Goal: Information Seeking & Learning: Learn about a topic

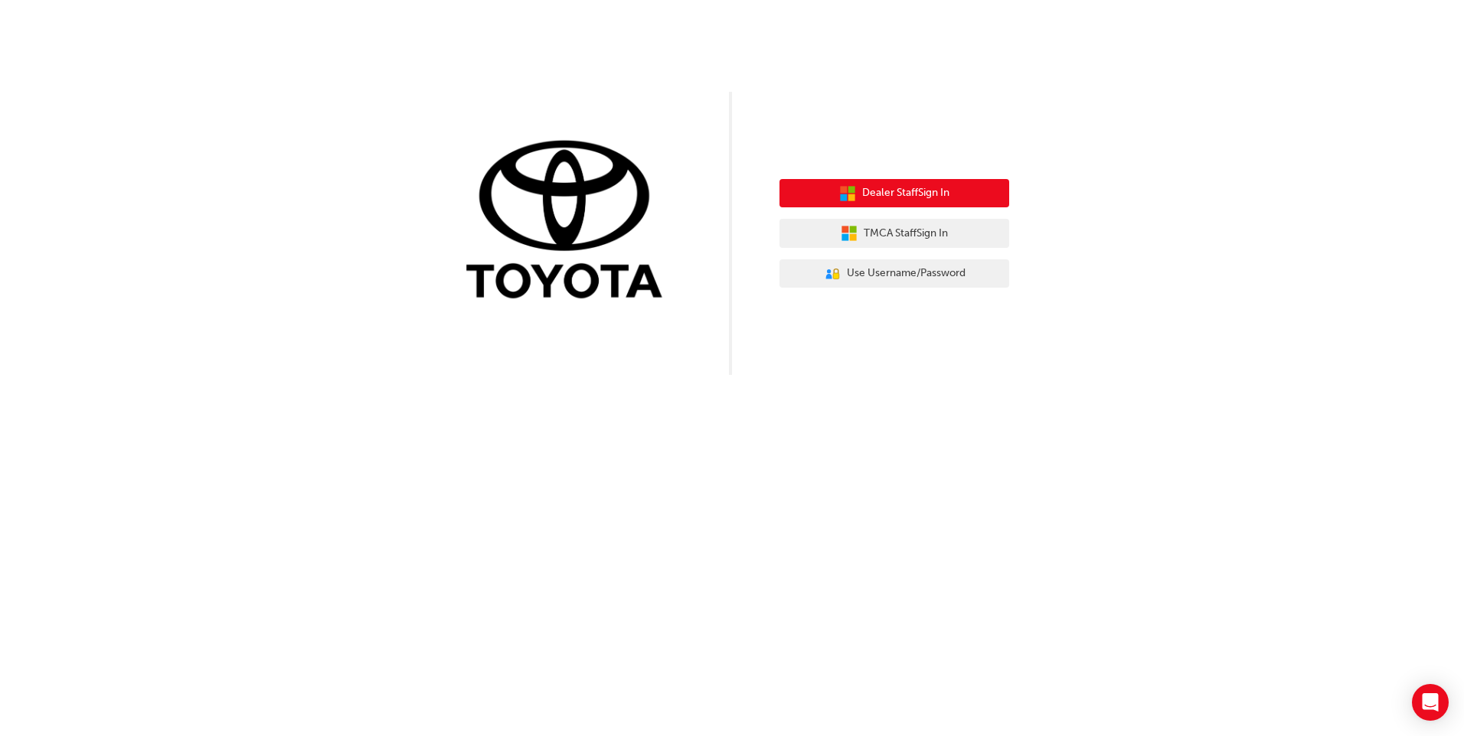
click at [928, 191] on span "Dealer Staff Sign In" at bounding box center [905, 193] width 87 height 18
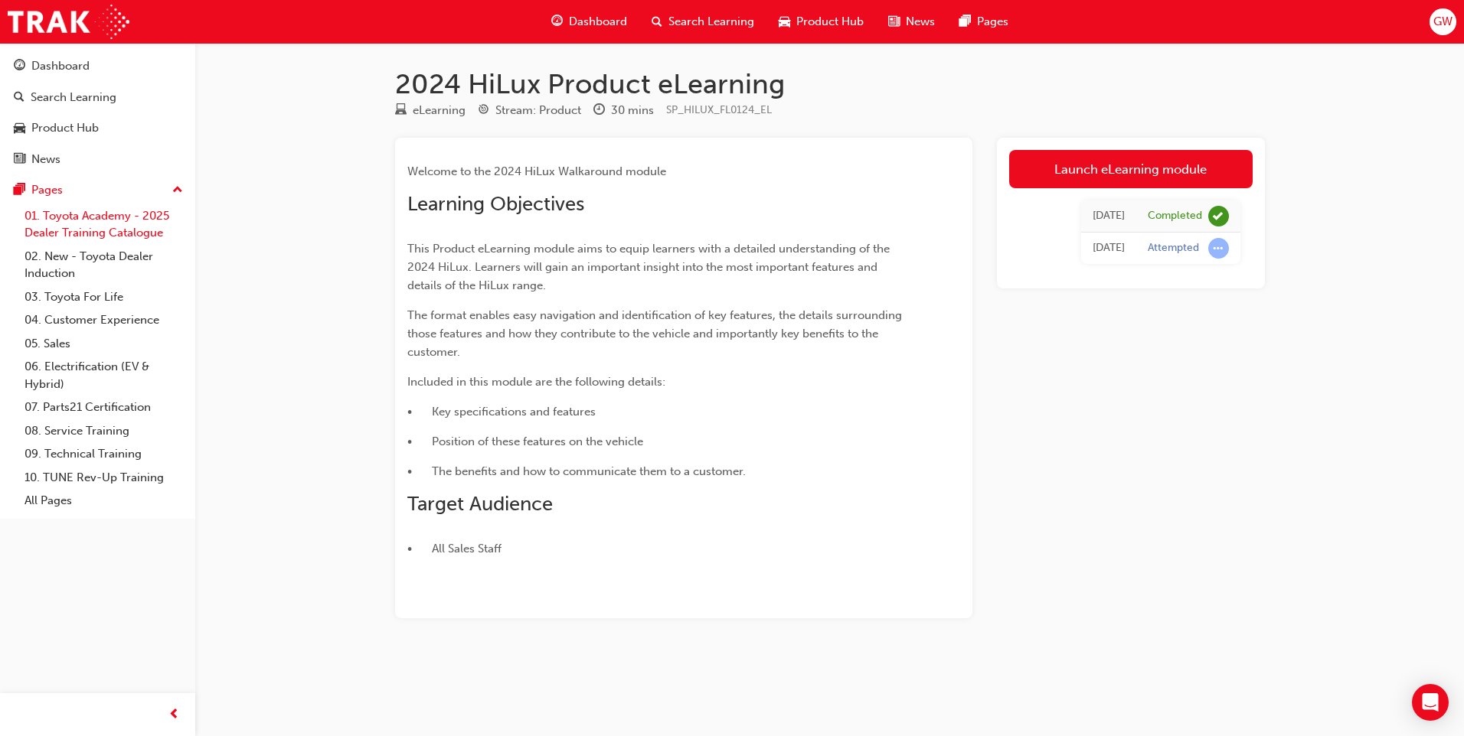
click at [122, 223] on link "01. Toyota Academy - 2025 Dealer Training Catalogue" at bounding box center [103, 224] width 171 height 41
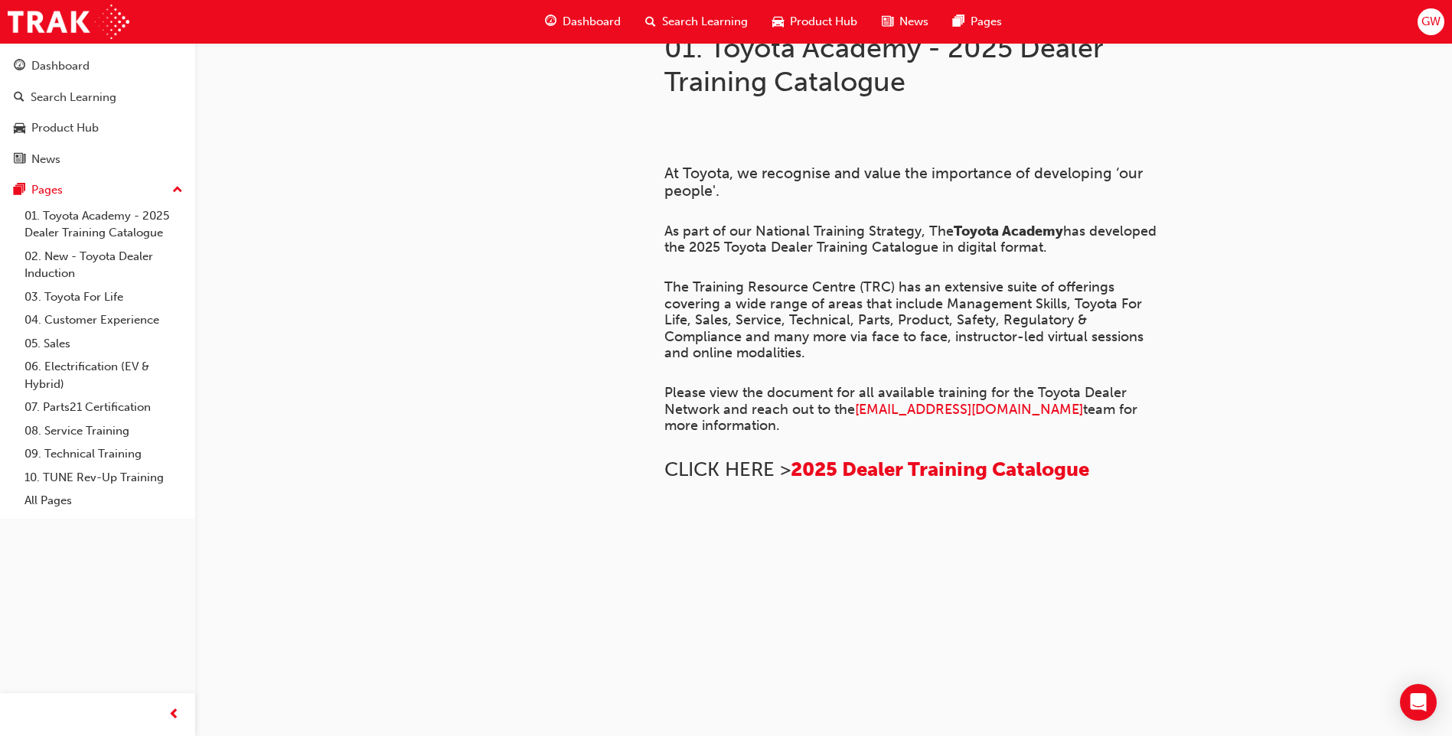
scroll to position [1008, 0]
click at [69, 344] on link "05. Sales" at bounding box center [103, 344] width 171 height 24
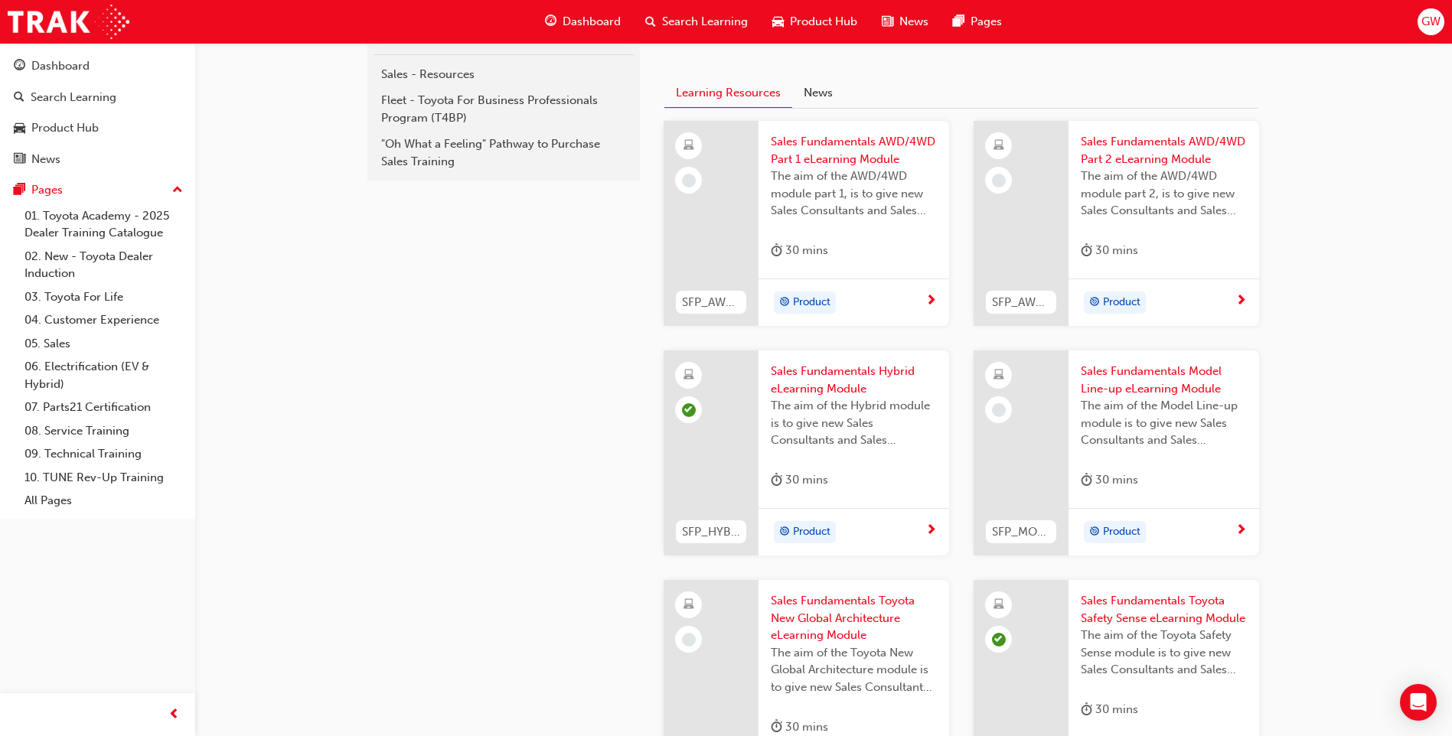
scroll to position [230, 0]
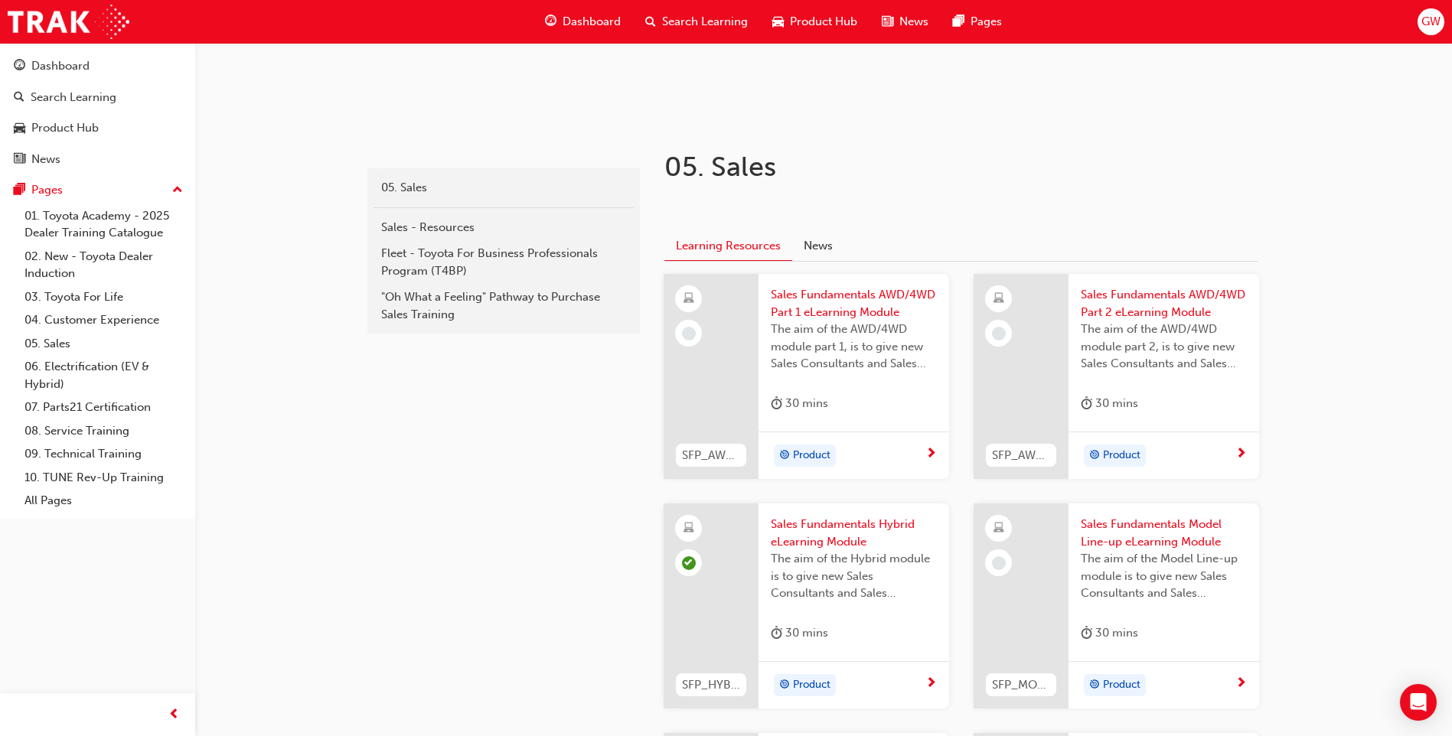
click at [861, 297] on span "Sales Fundamentals AWD/4WD Part 1 eLearning Module" at bounding box center [854, 303] width 166 height 34
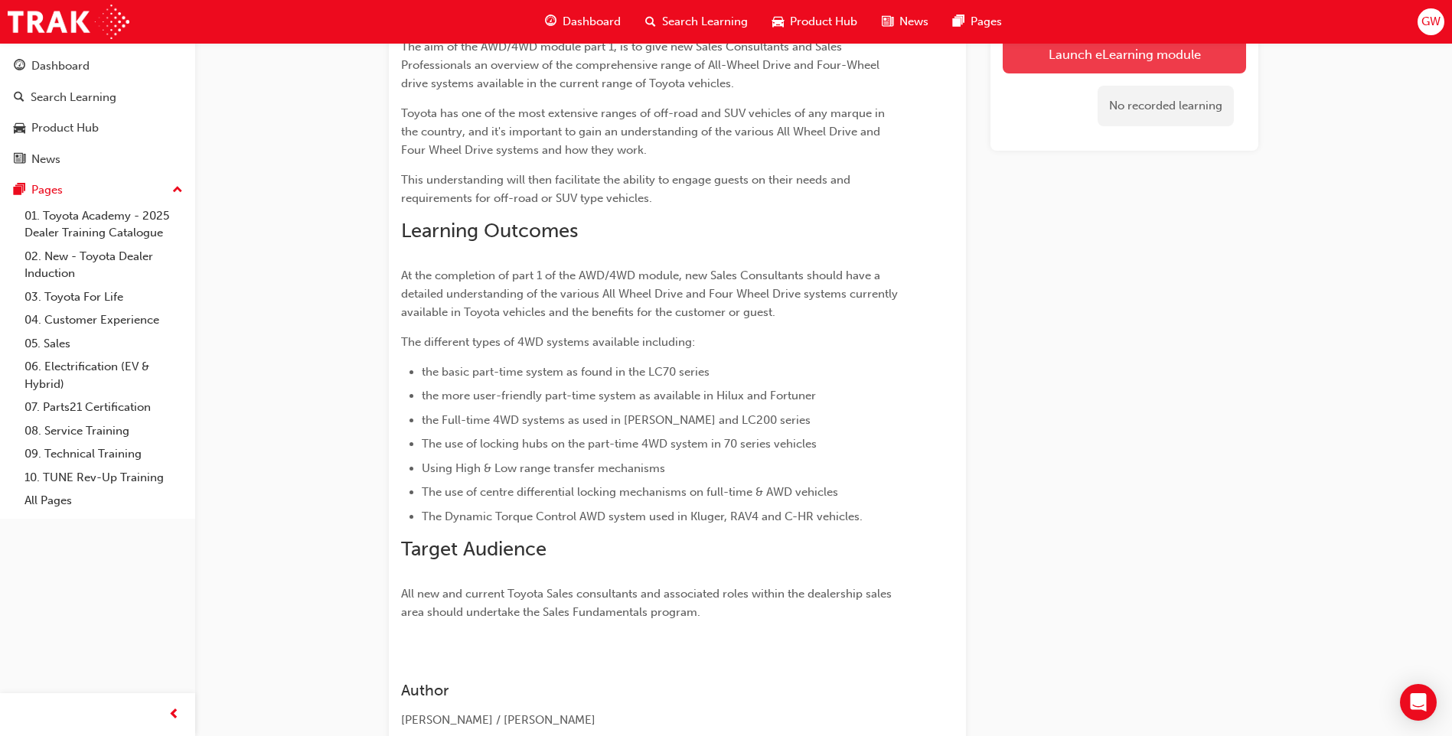
click at [1164, 51] on link "Launch eLearning module" at bounding box center [1124, 54] width 243 height 38
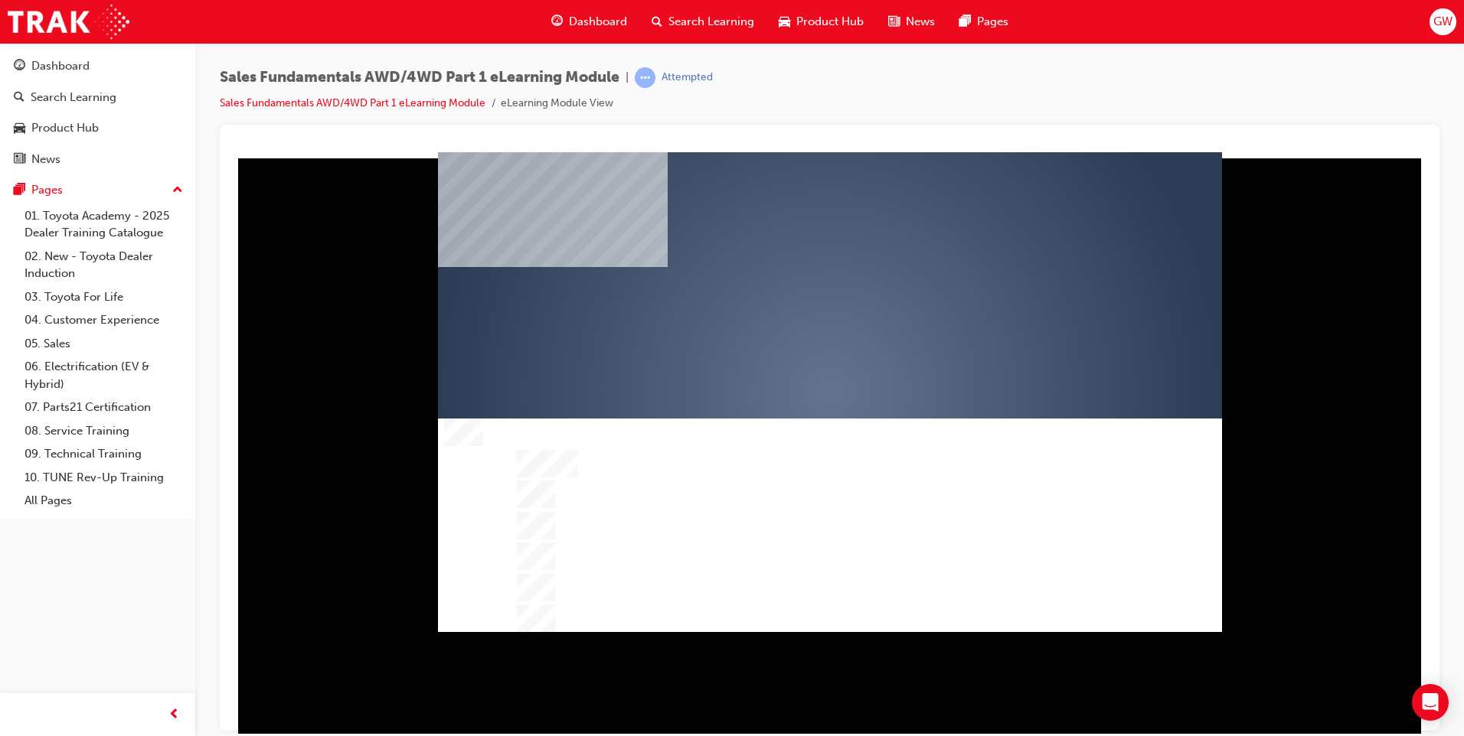
click at [785, 348] on div "play" at bounding box center [785, 348] width 0 height 0
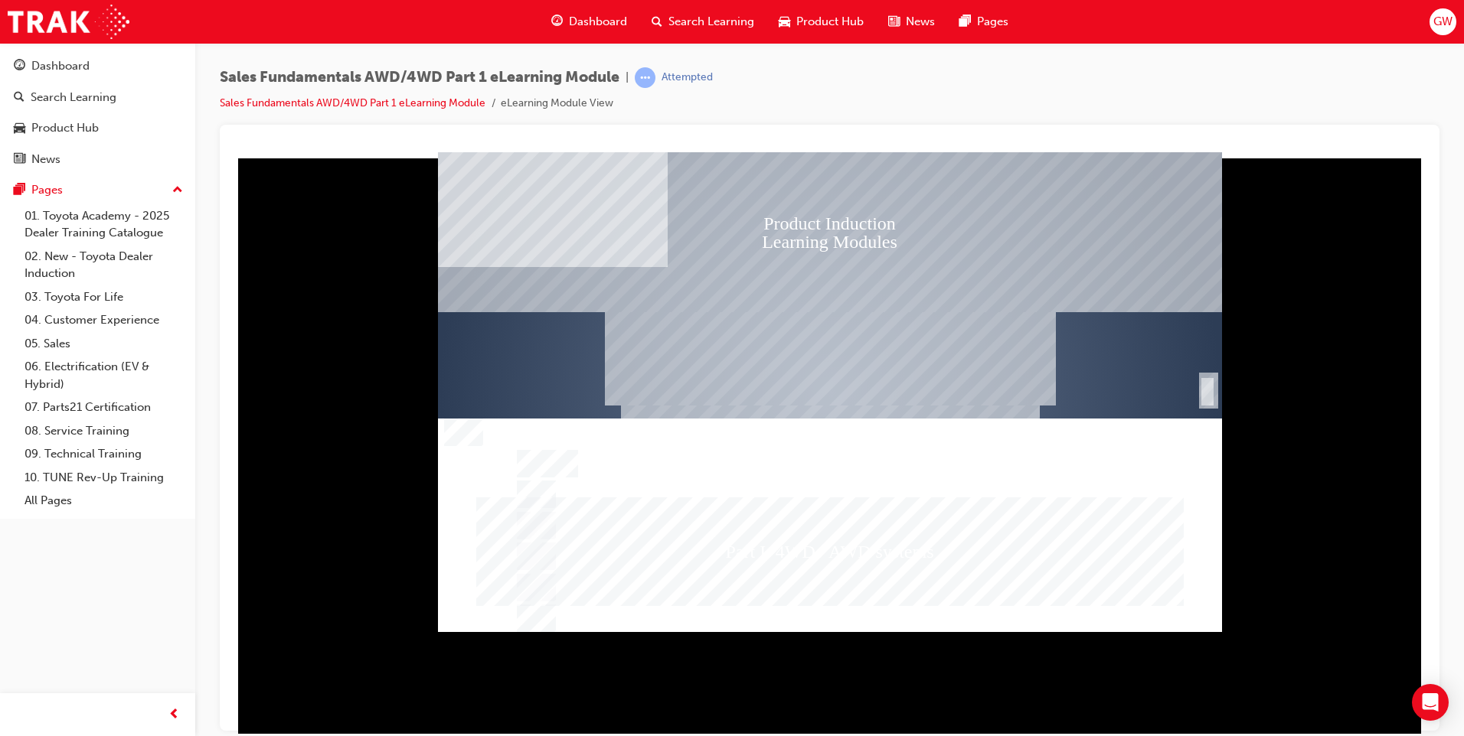
click at [1213, 393] on div "SmartShape" at bounding box center [1207, 391] width 15 height 31
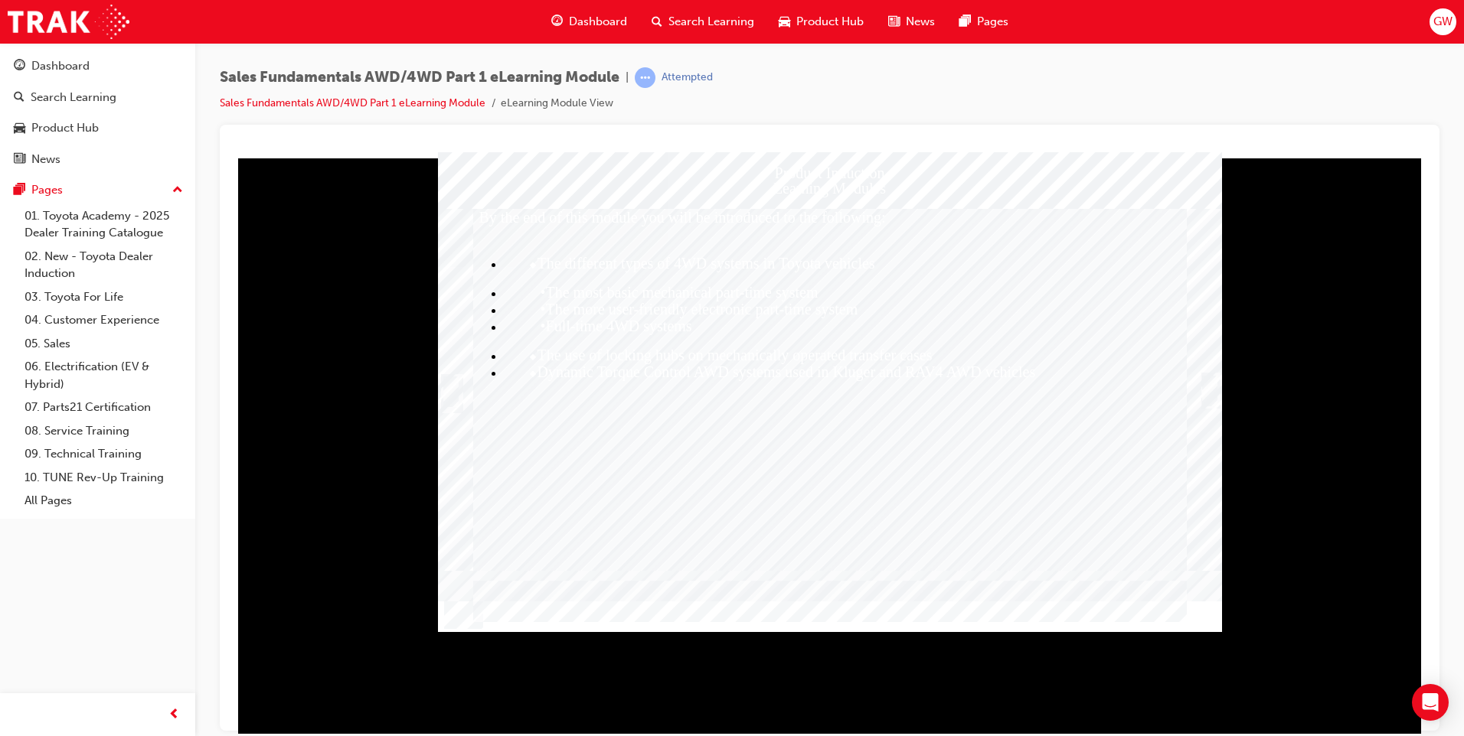
click at [1211, 389] on div "Trigger this button to continue" at bounding box center [1209, 390] width 15 height 31
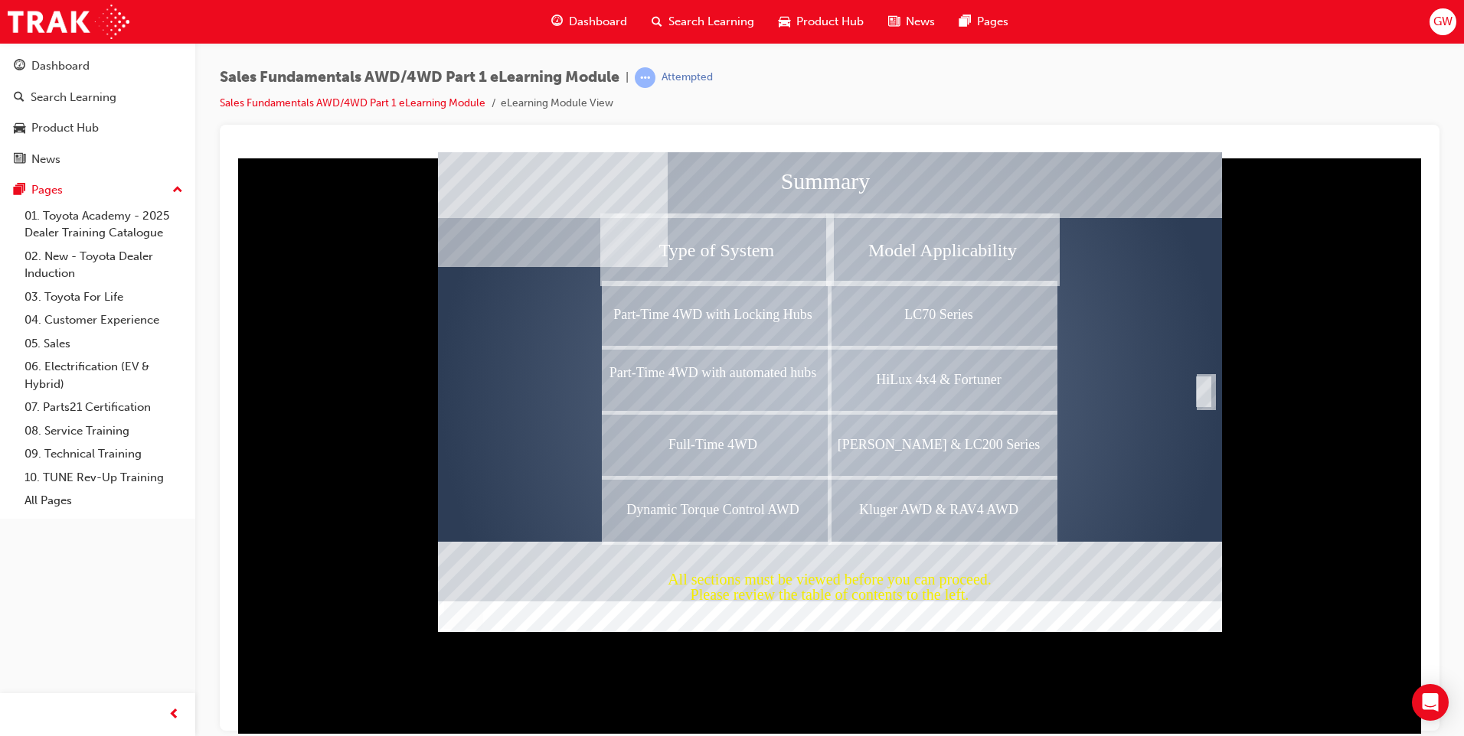
click at [1205, 393] on div "Completion" at bounding box center [1203, 391] width 15 height 31
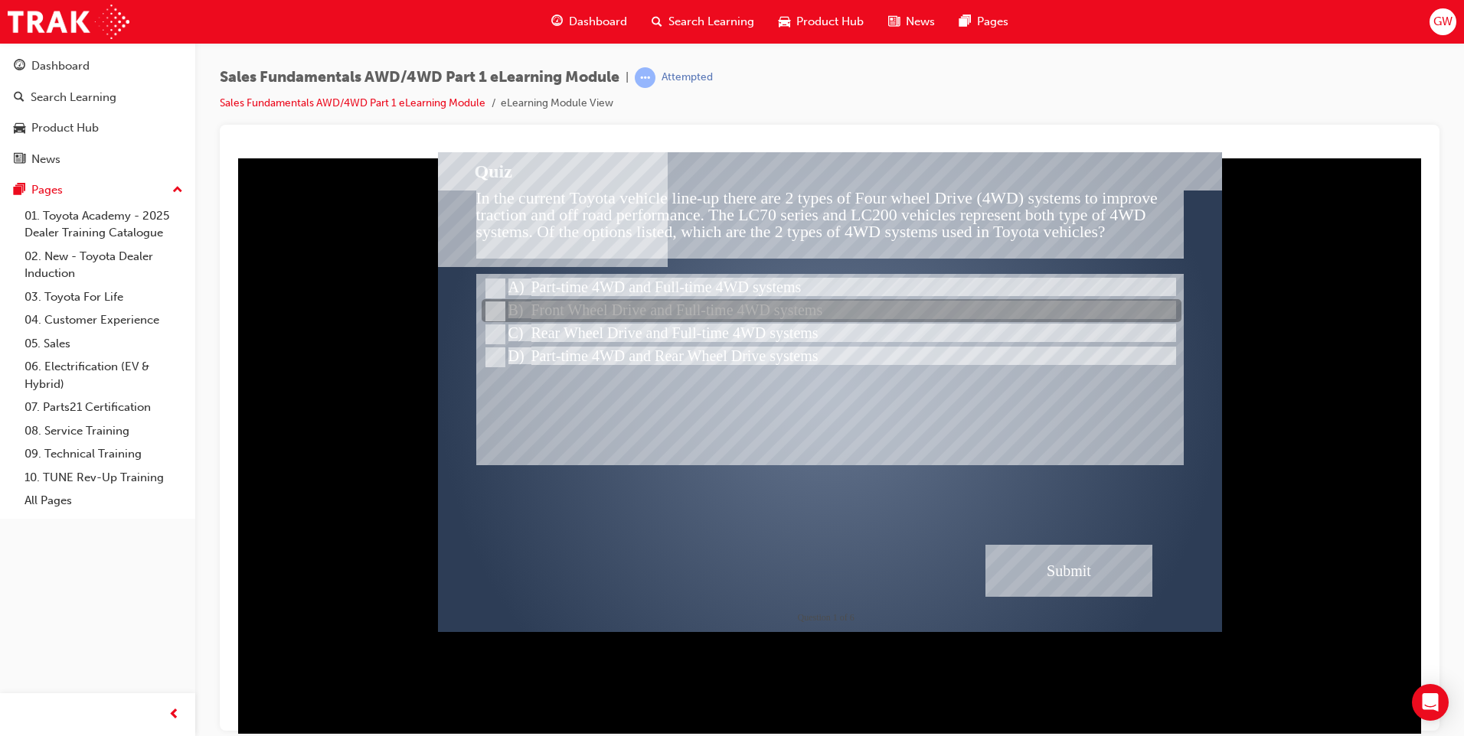
click at [497, 306] on input "Front Wheel Drive and Full-time 4WD systems" at bounding box center [493, 311] width 17 height 17
radio input "true"
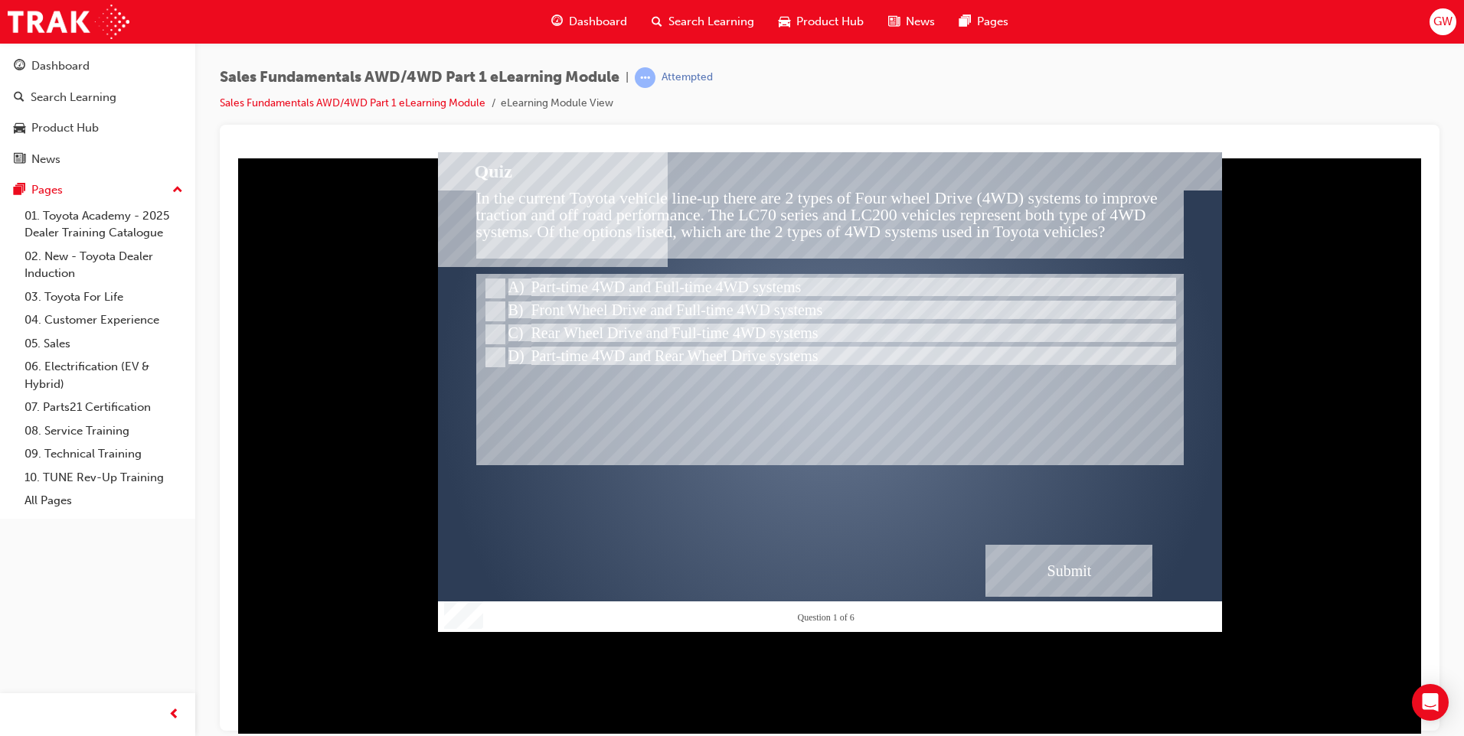
click at [1065, 560] on div "Submit" at bounding box center [1068, 570] width 167 height 52
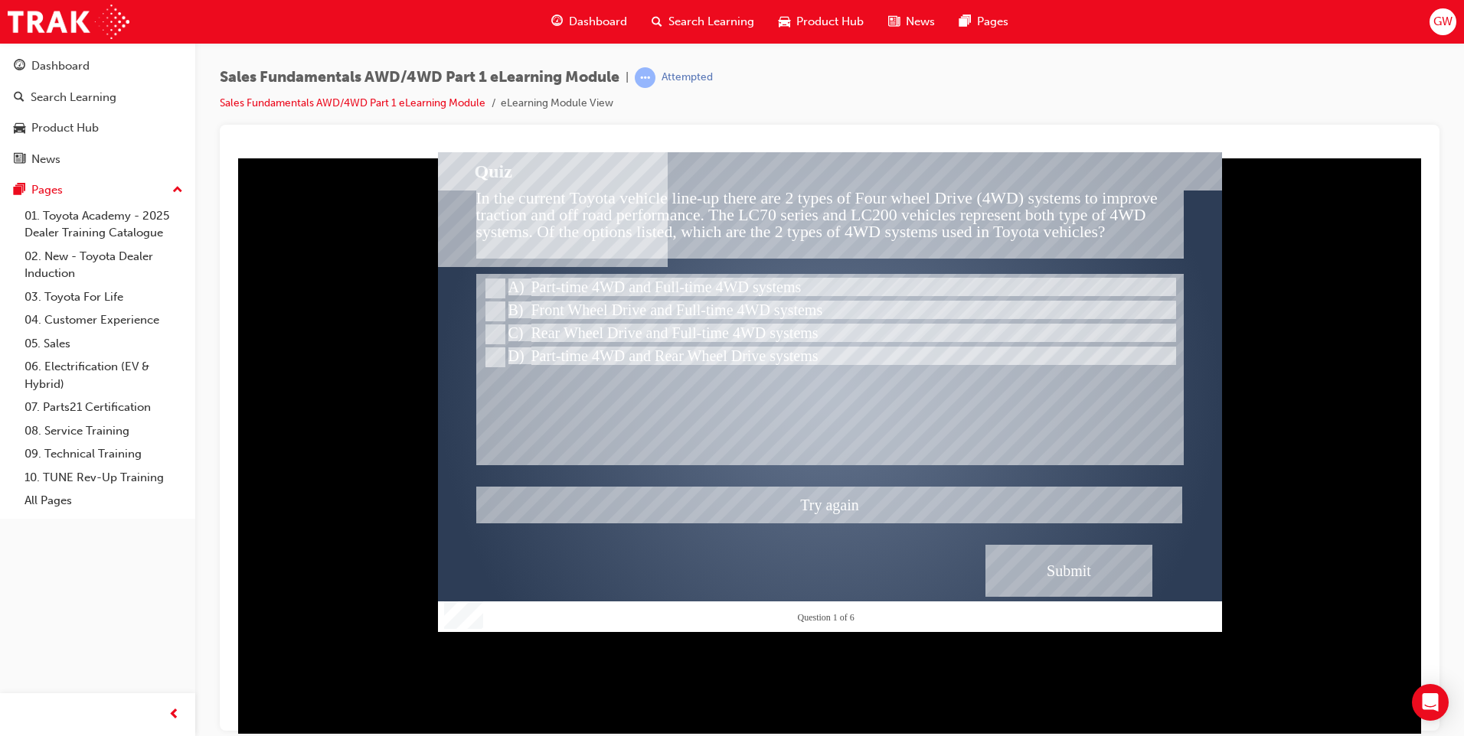
click at [491, 284] on div at bounding box center [830, 392] width 784 height 480
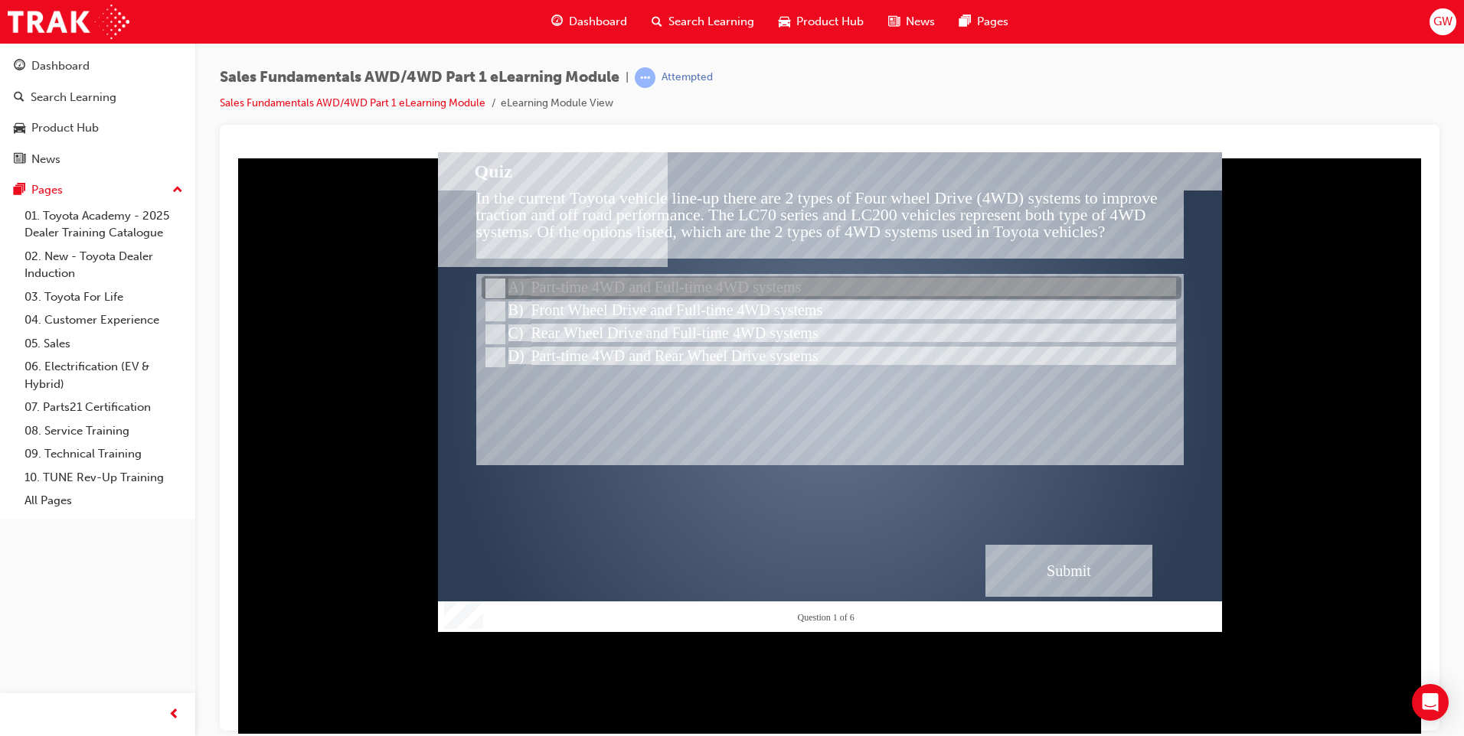
click at [496, 285] on input "Part-time 4WD and Full-time 4WD systems" at bounding box center [493, 288] width 17 height 17
radio input "true"
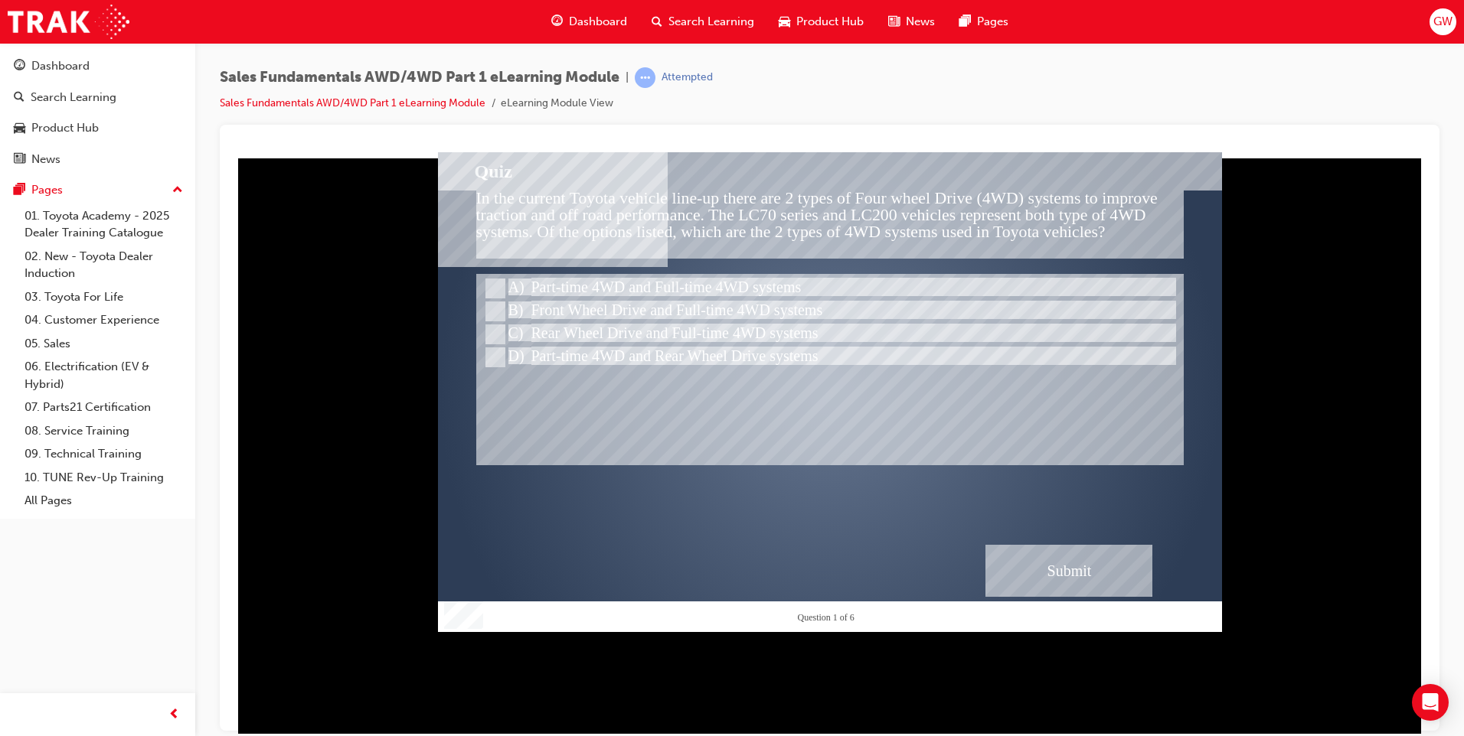
click at [1064, 568] on div "Submit" at bounding box center [1068, 570] width 167 height 52
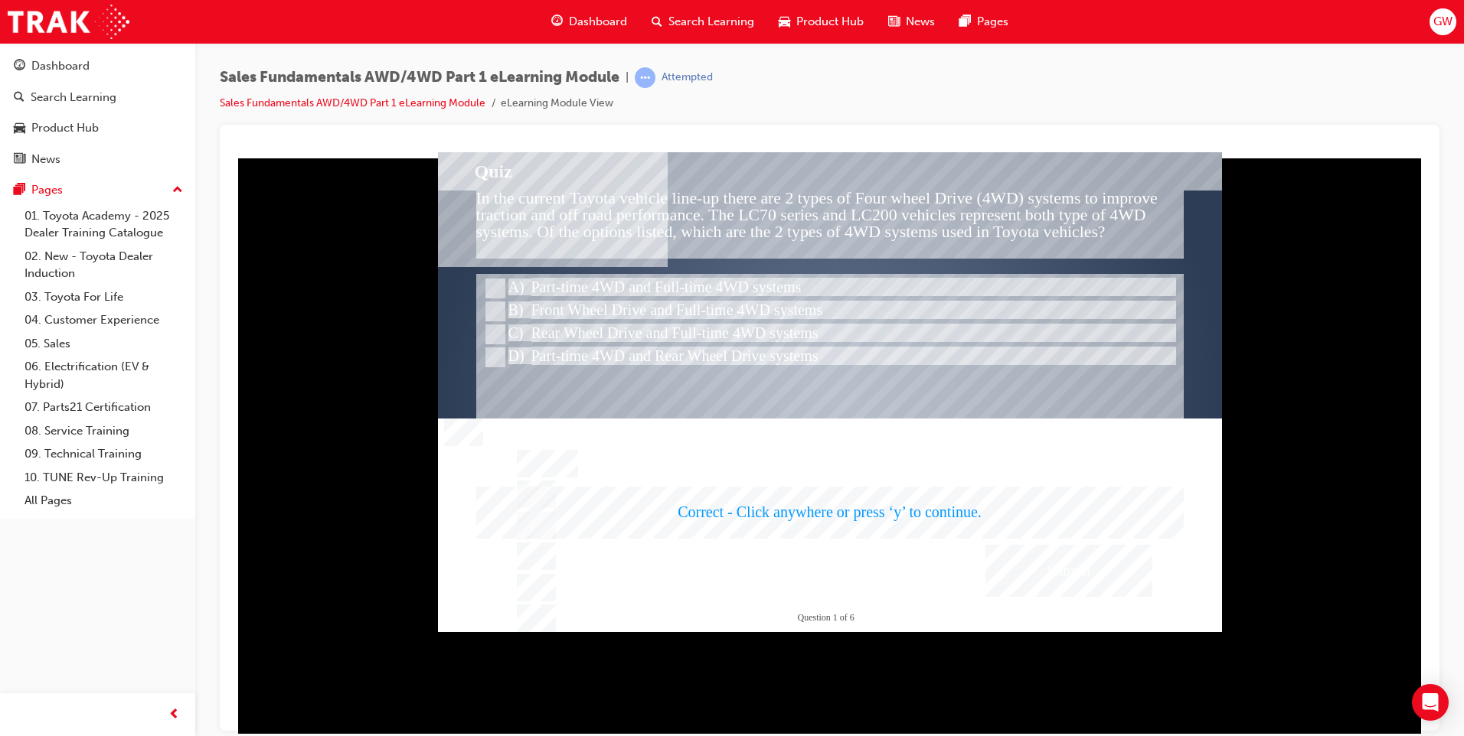
click at [903, 509] on div at bounding box center [830, 392] width 784 height 480
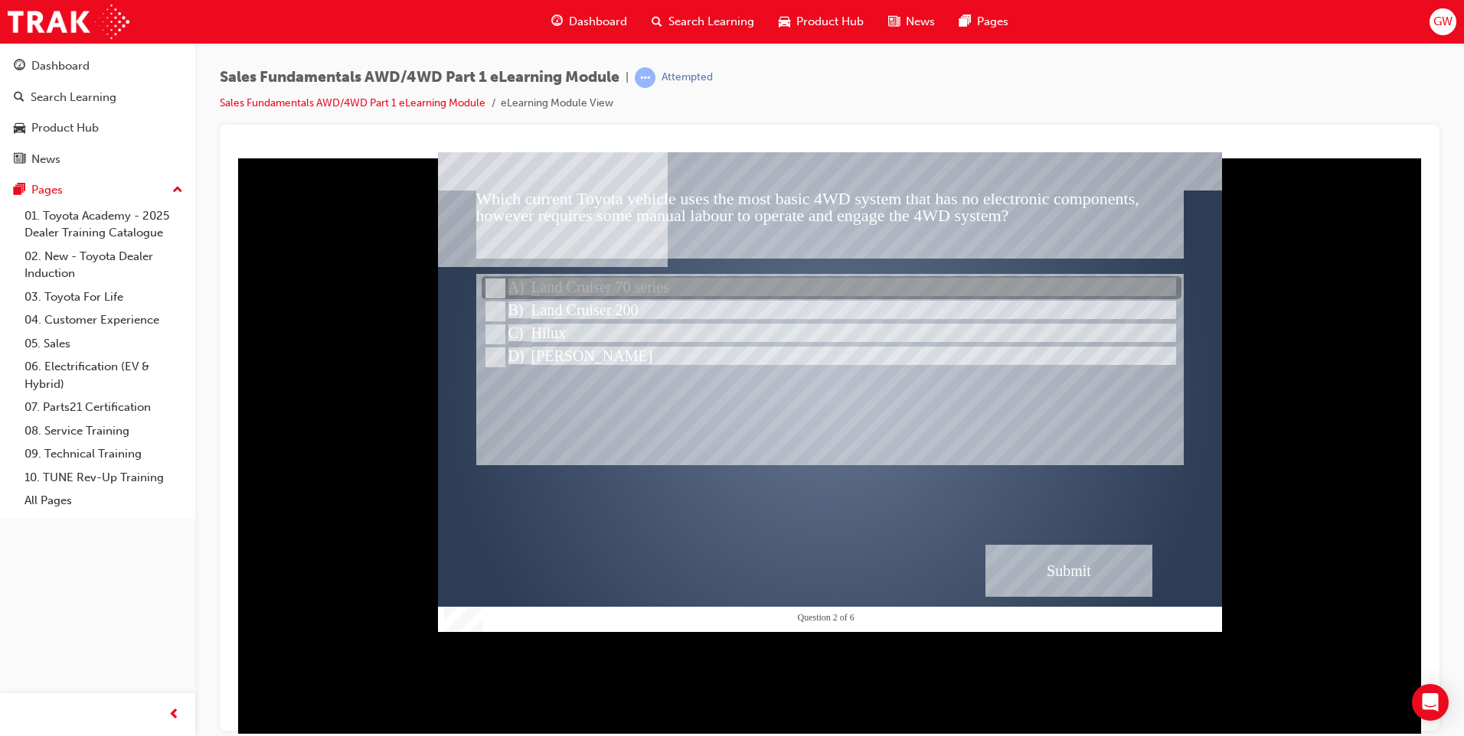
click at [639, 289] on div at bounding box center [831, 288] width 700 height 23
radio input "true"
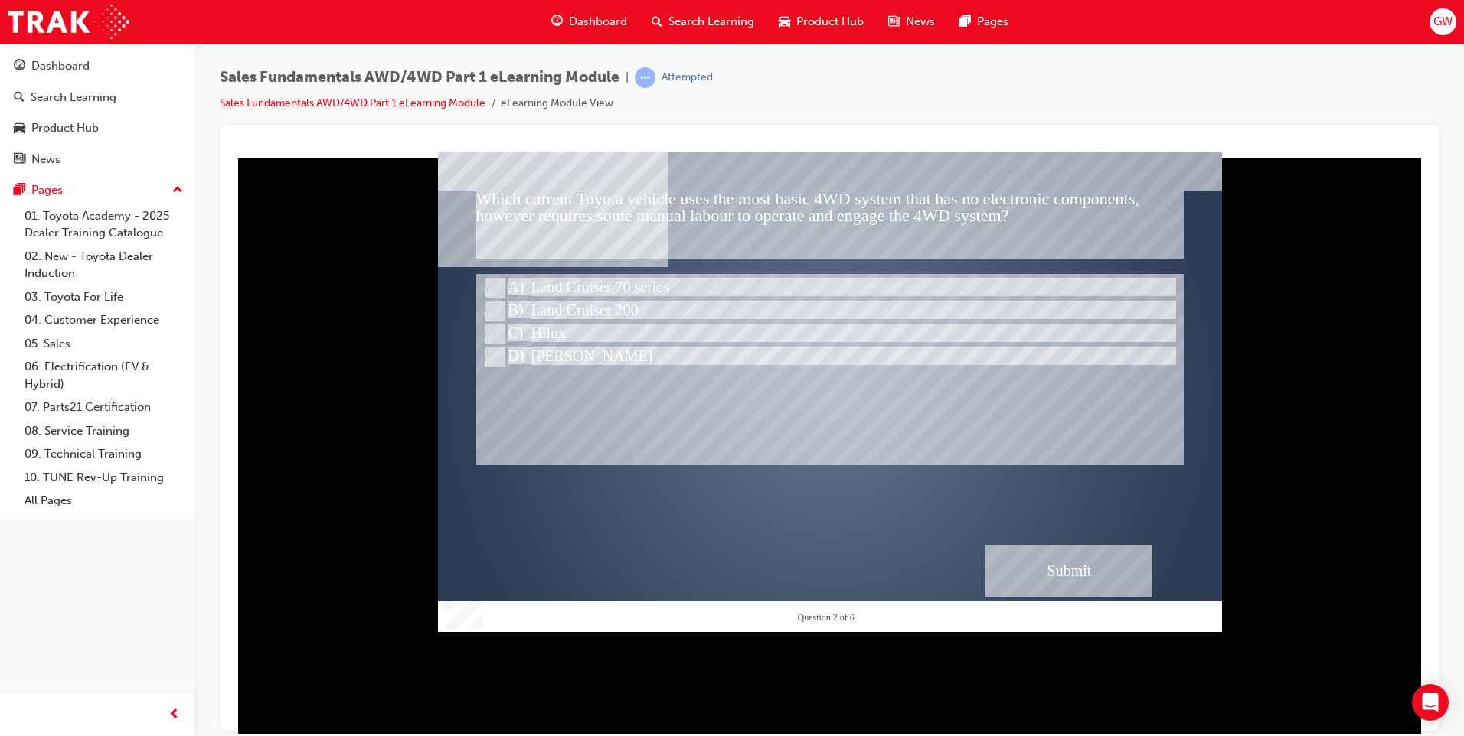
click at [1053, 570] on div "Submit" at bounding box center [1068, 570] width 167 height 52
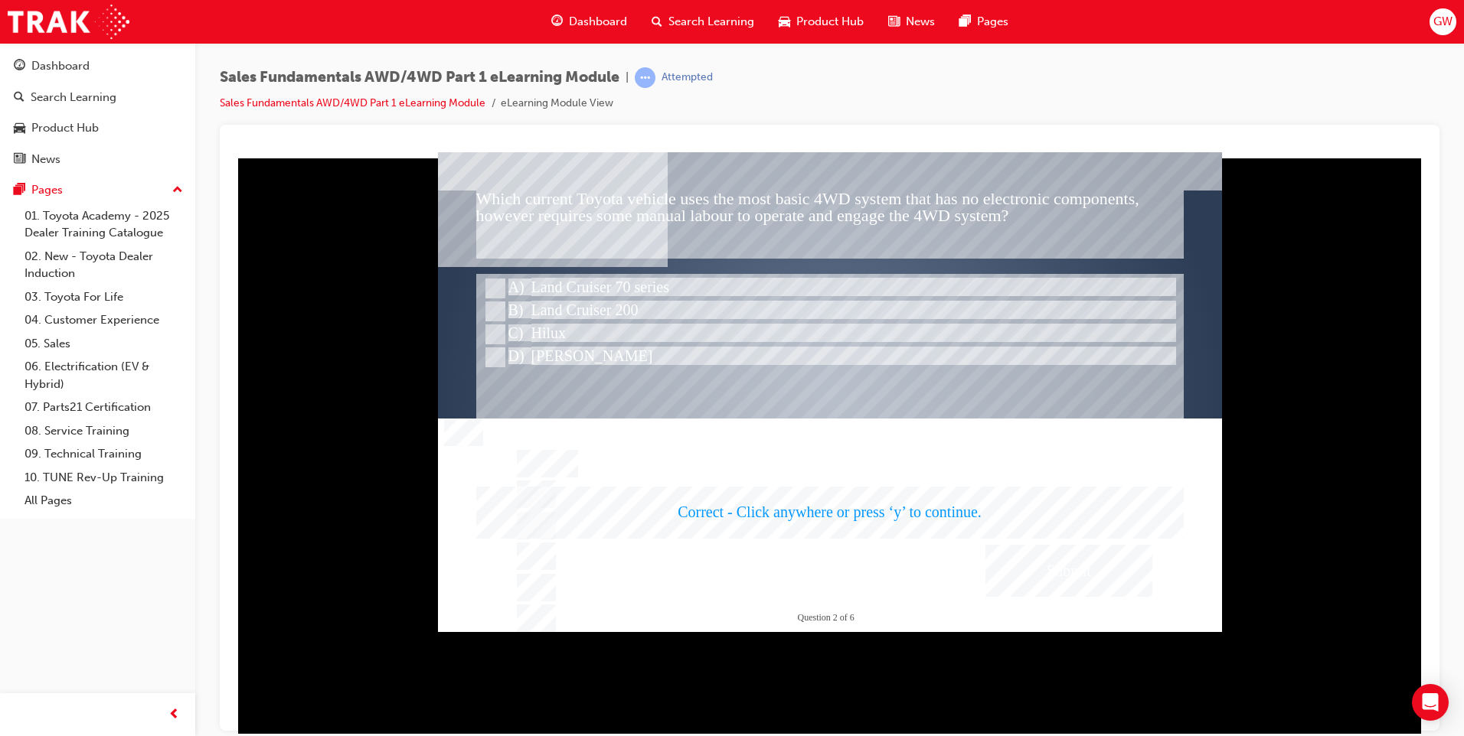
click at [903, 512] on div at bounding box center [830, 392] width 784 height 480
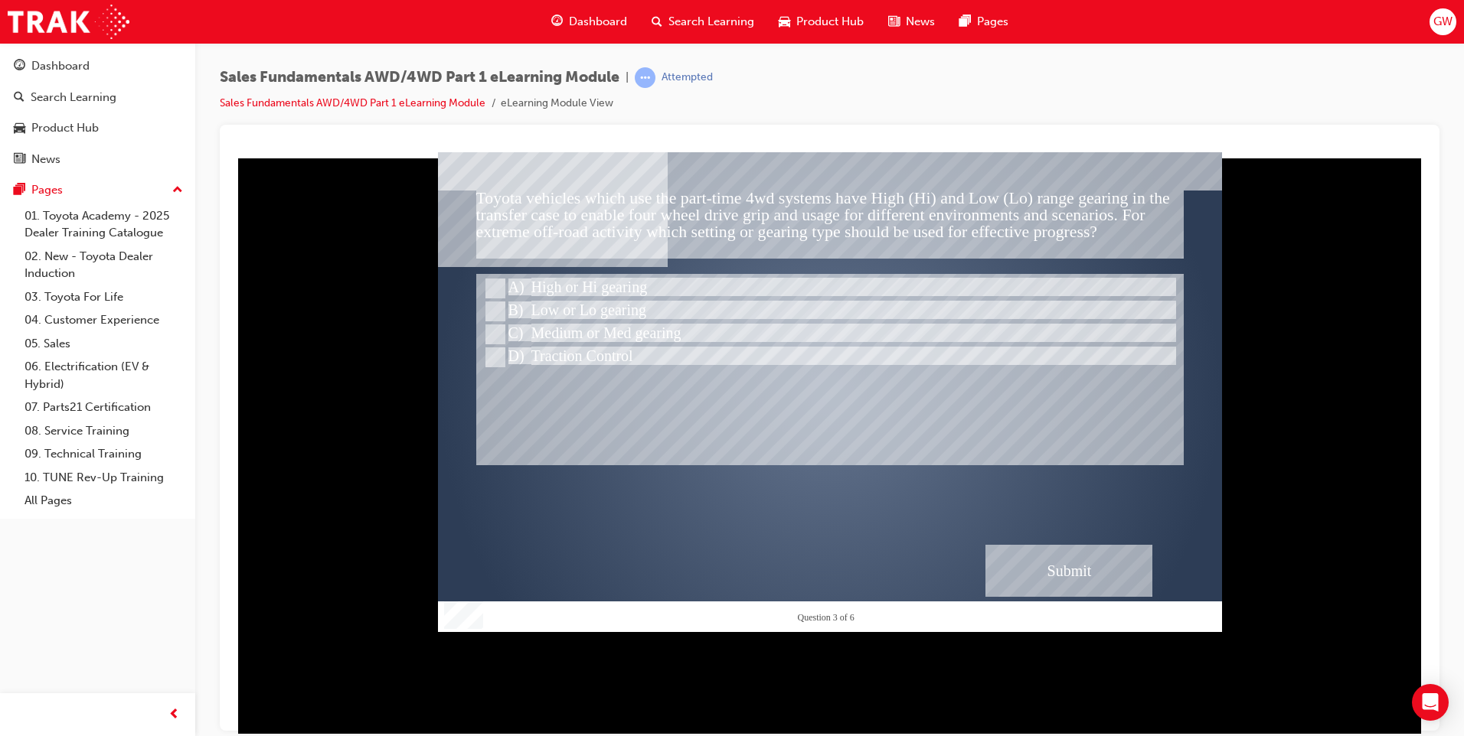
click at [1053, 568] on div "Submit" at bounding box center [1068, 570] width 167 height 52
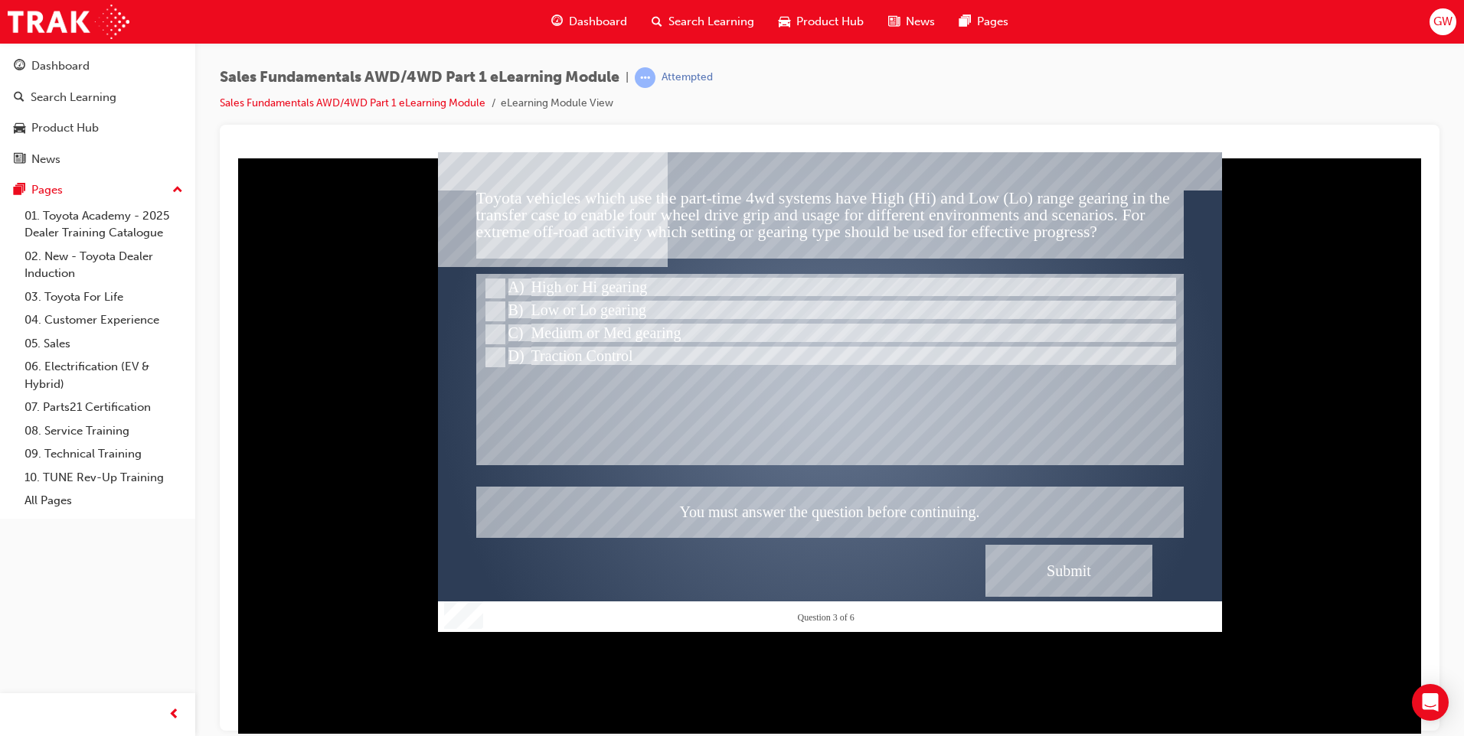
click at [631, 360] on div at bounding box center [830, 392] width 784 height 480
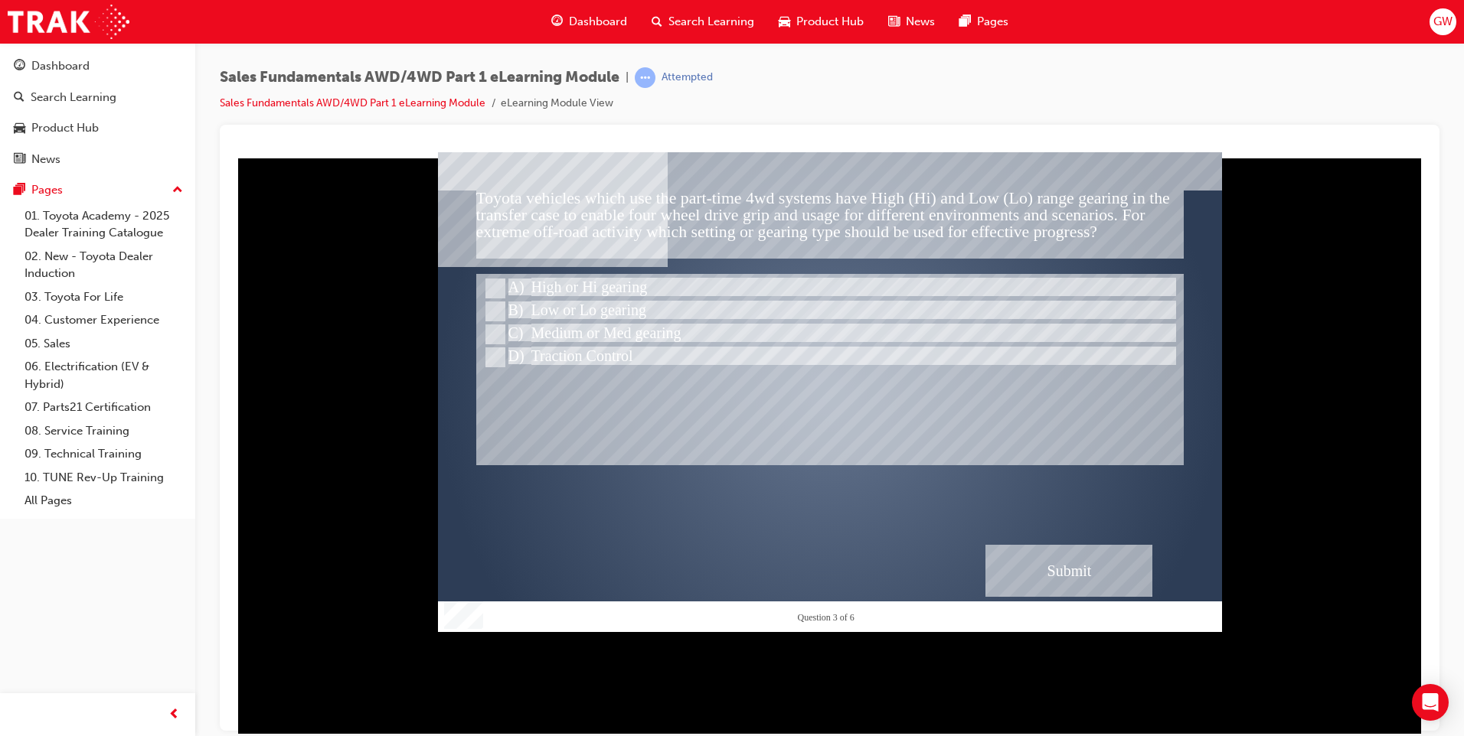
click at [1047, 576] on div "Submit" at bounding box center [1068, 570] width 167 height 52
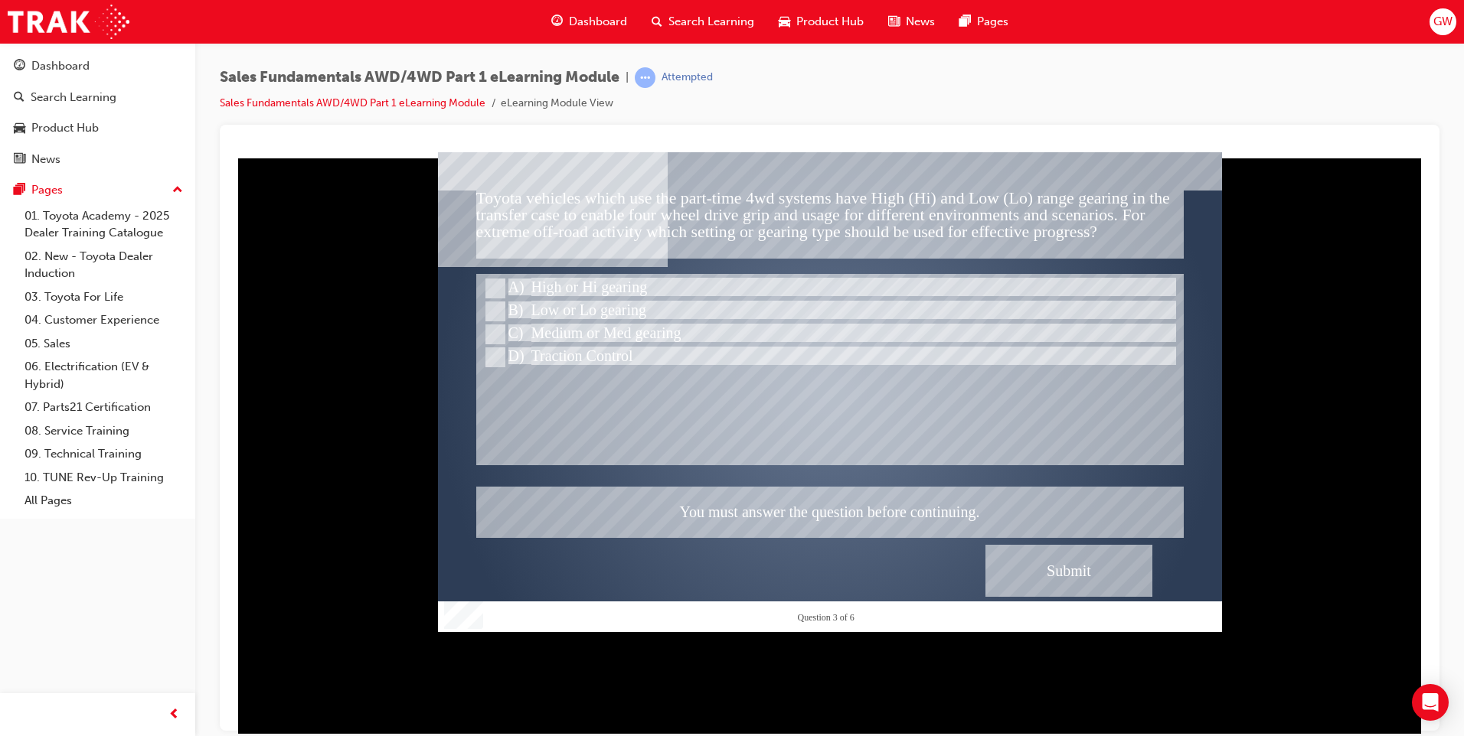
click at [636, 293] on div at bounding box center [830, 392] width 784 height 480
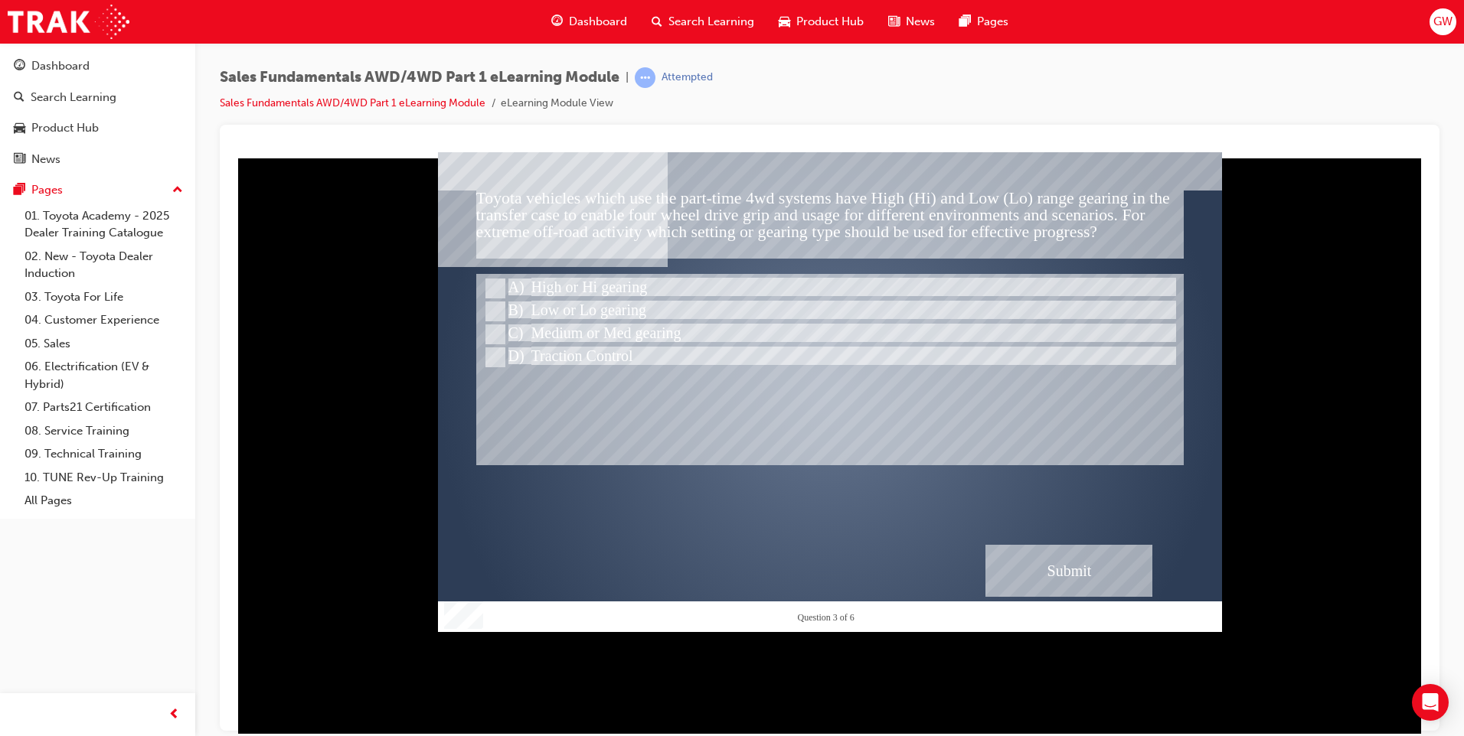
click at [1026, 554] on div "Submit" at bounding box center [1068, 570] width 167 height 52
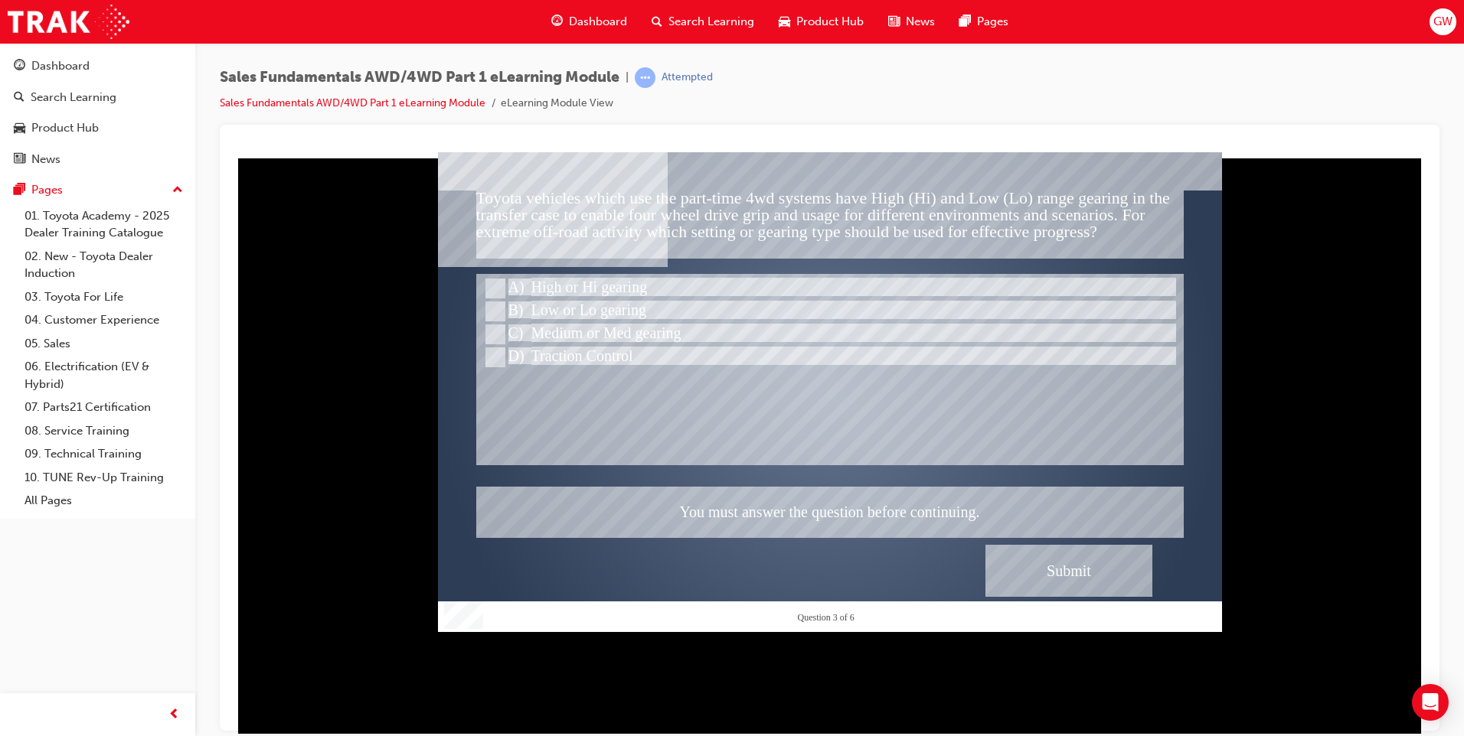
click at [677, 333] on div at bounding box center [830, 392] width 784 height 480
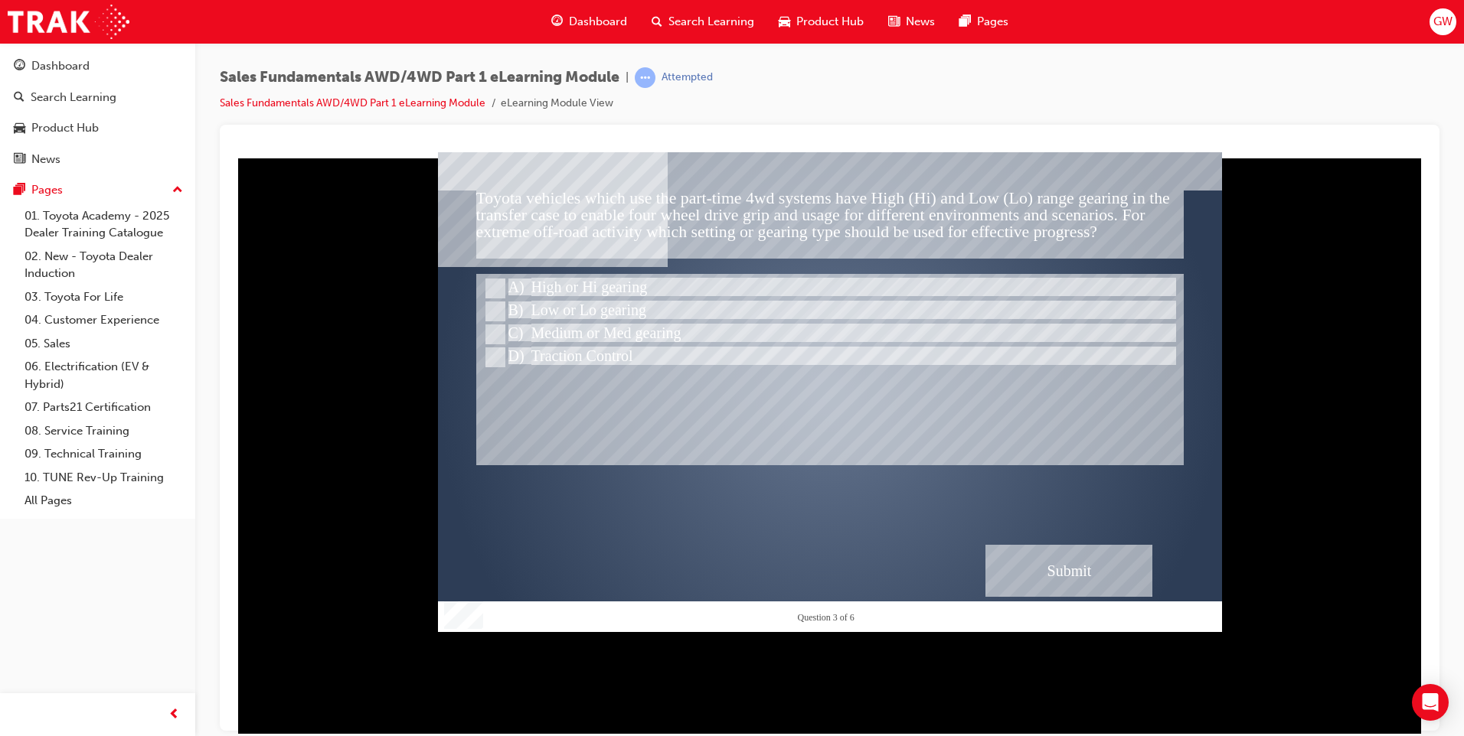
click at [1108, 560] on div "Submit" at bounding box center [1068, 570] width 167 height 52
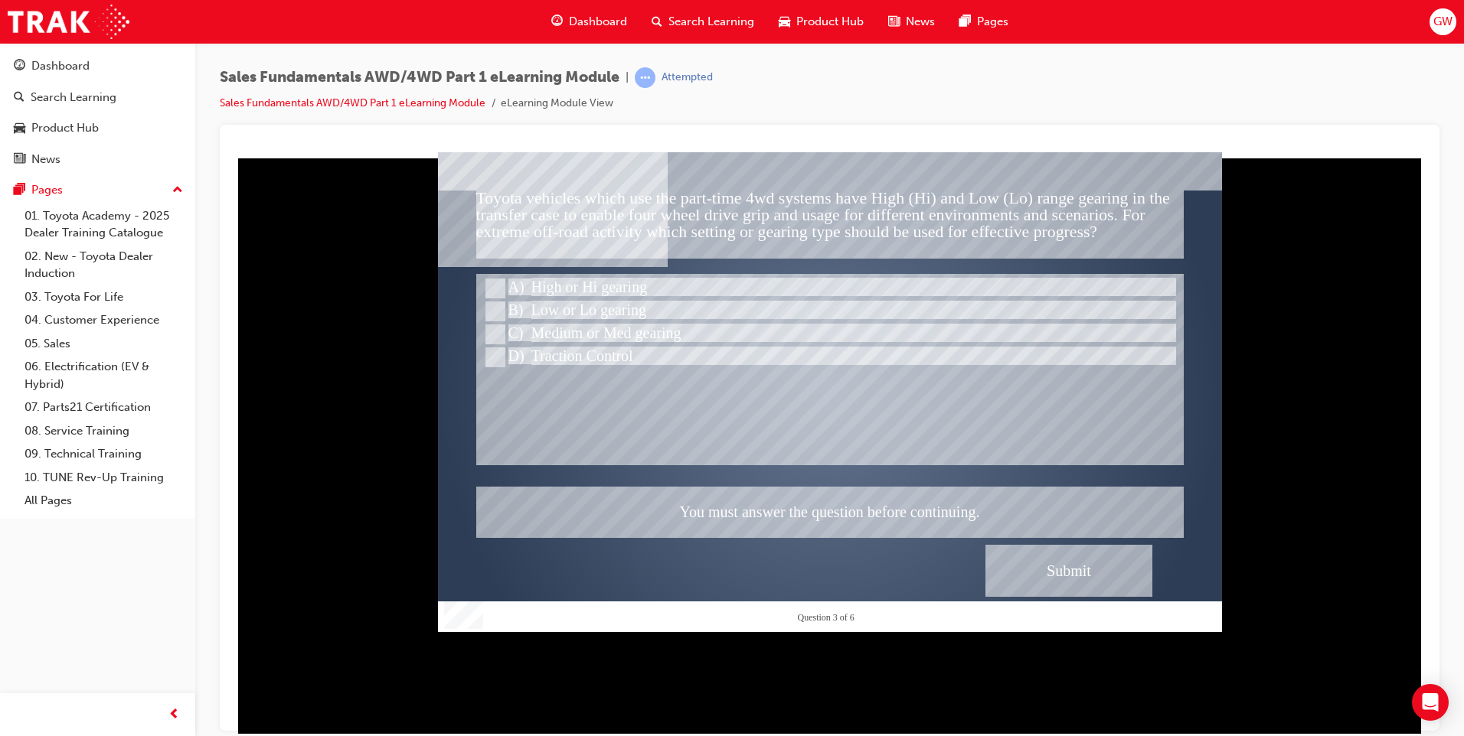
click at [1017, 393] on div at bounding box center [830, 392] width 784 height 480
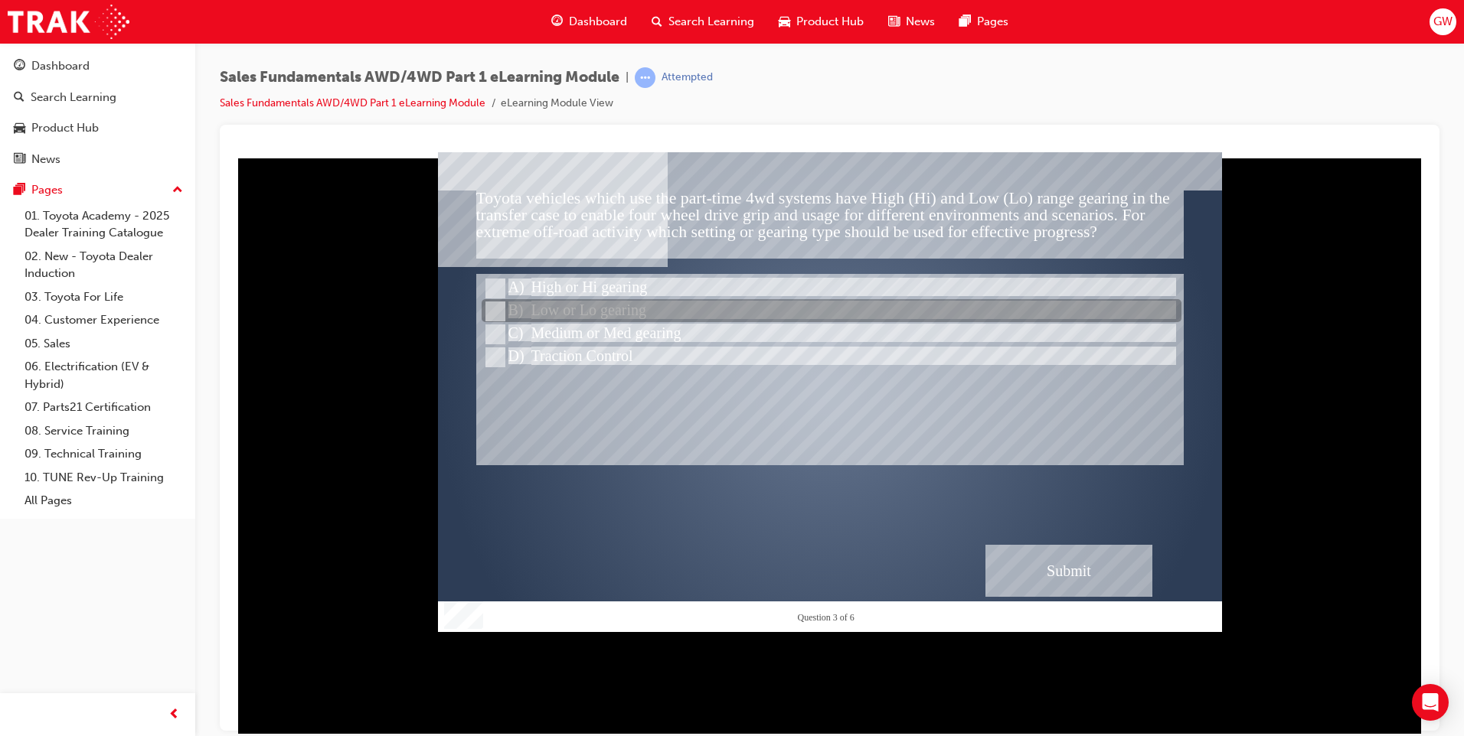
click at [641, 309] on div at bounding box center [831, 311] width 700 height 23
radio input "true"
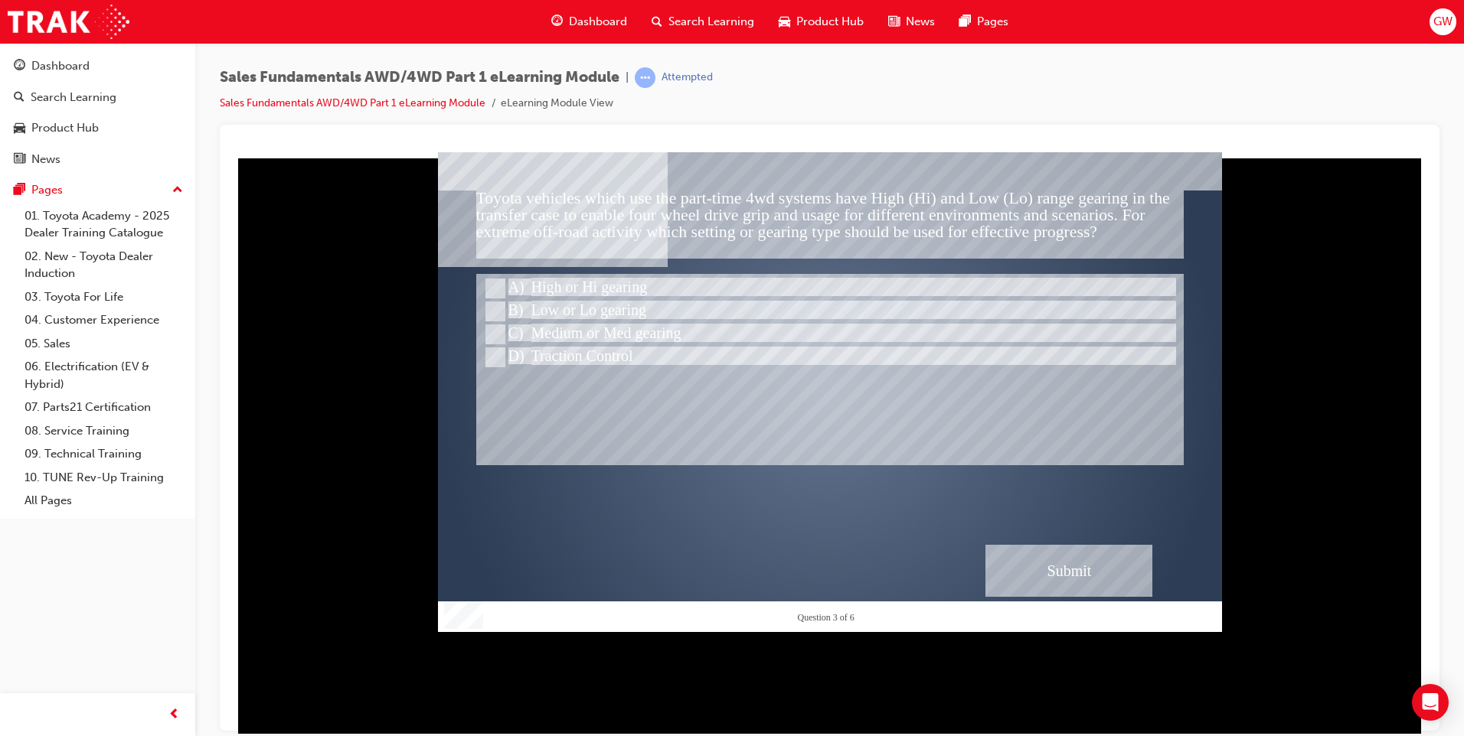
click at [1052, 569] on div "Submit" at bounding box center [1068, 570] width 167 height 52
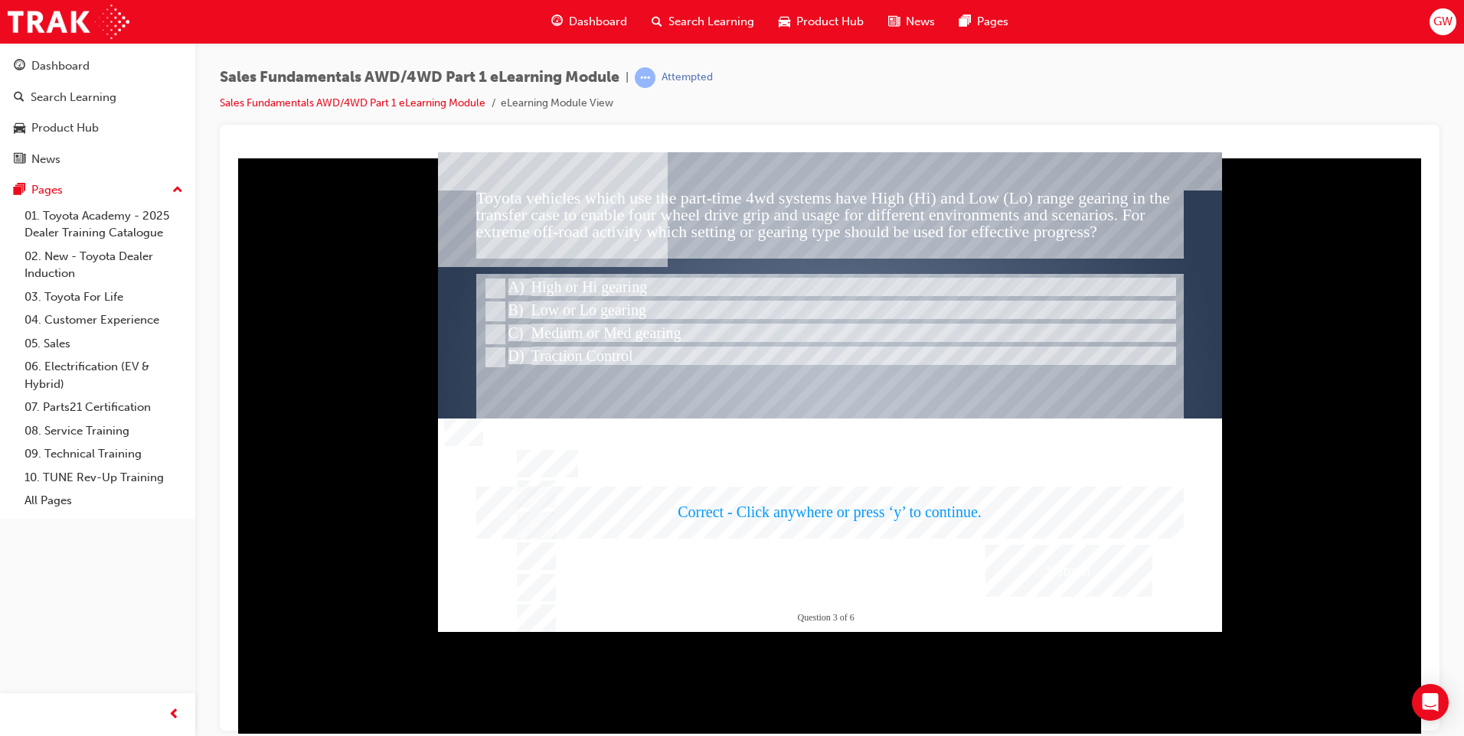
click at [1074, 573] on div at bounding box center [830, 392] width 784 height 480
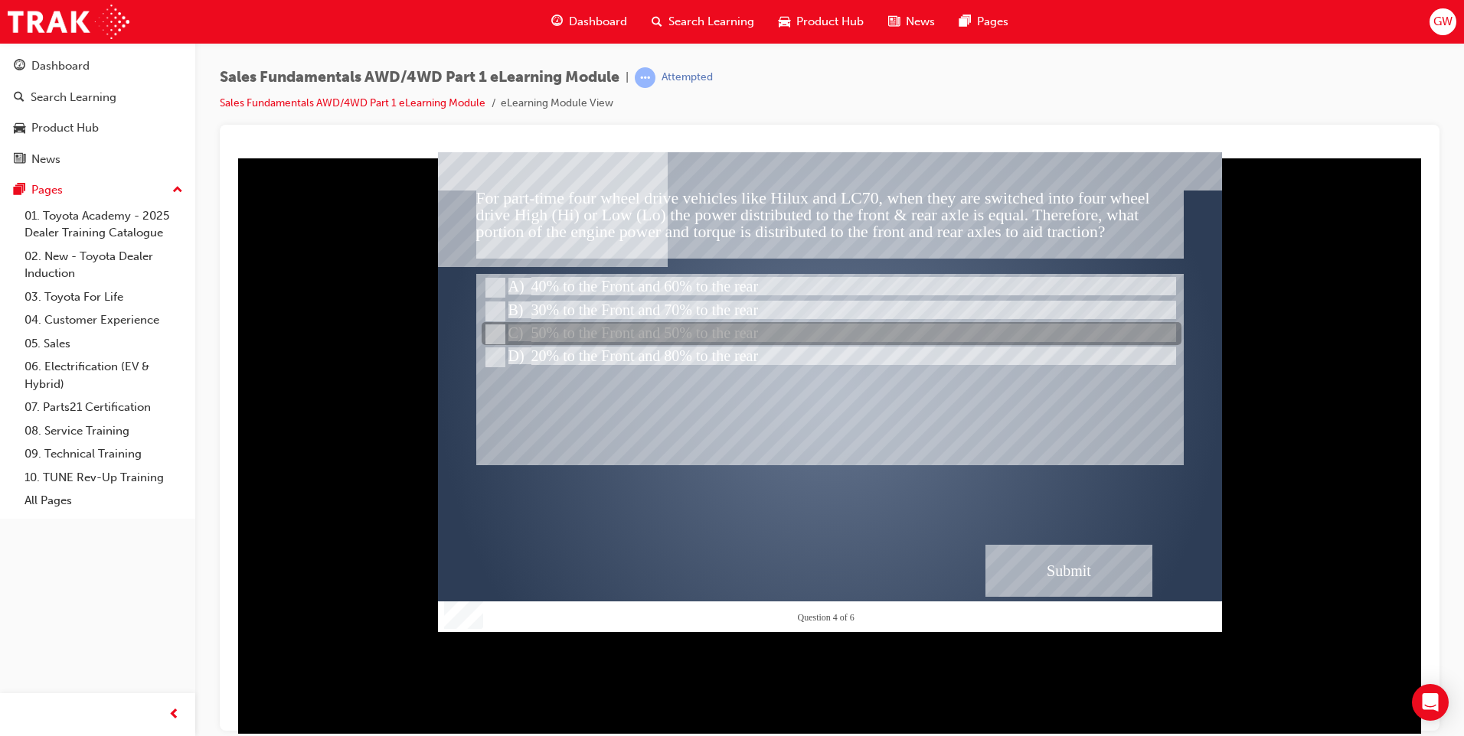
click at [759, 334] on div at bounding box center [831, 334] width 700 height 23
radio input "true"
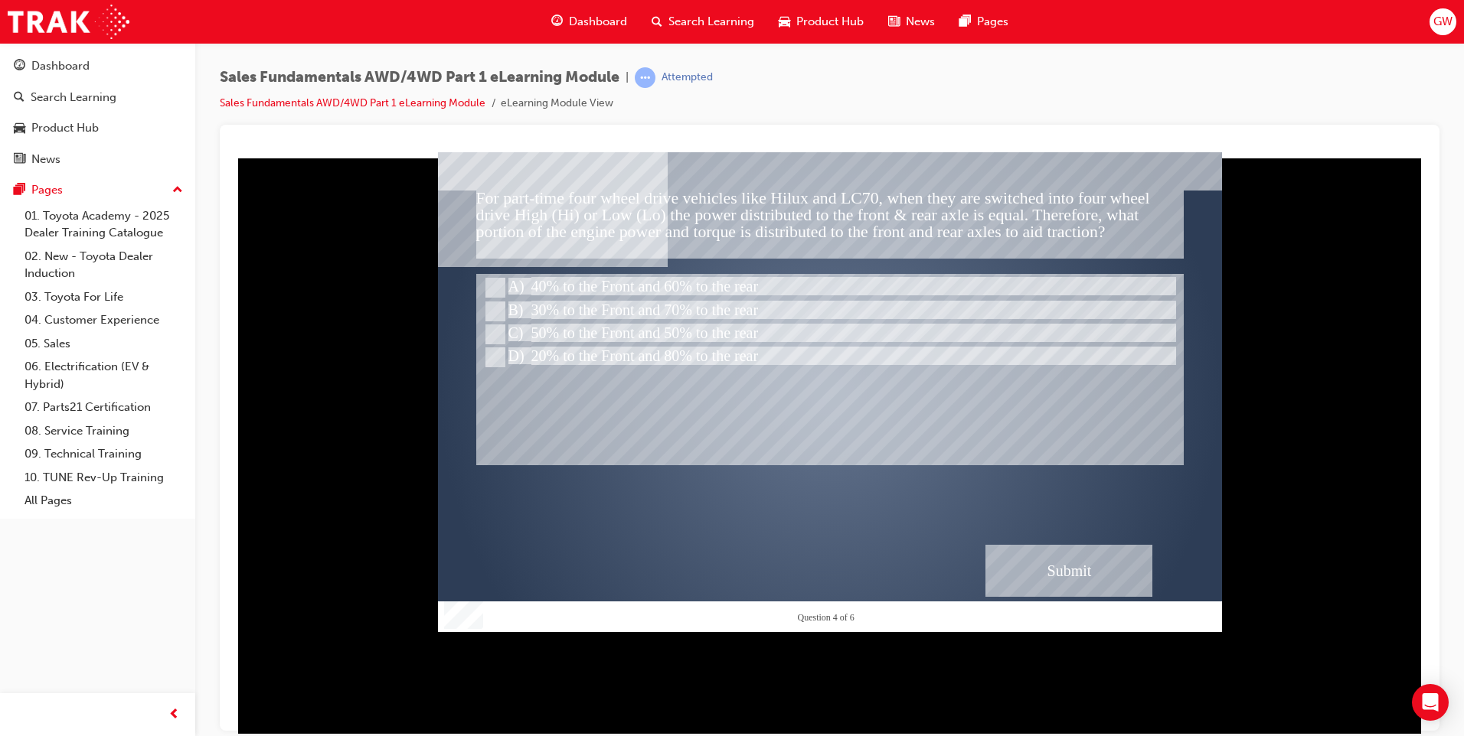
click at [1085, 570] on div "Submit" at bounding box center [1068, 570] width 167 height 52
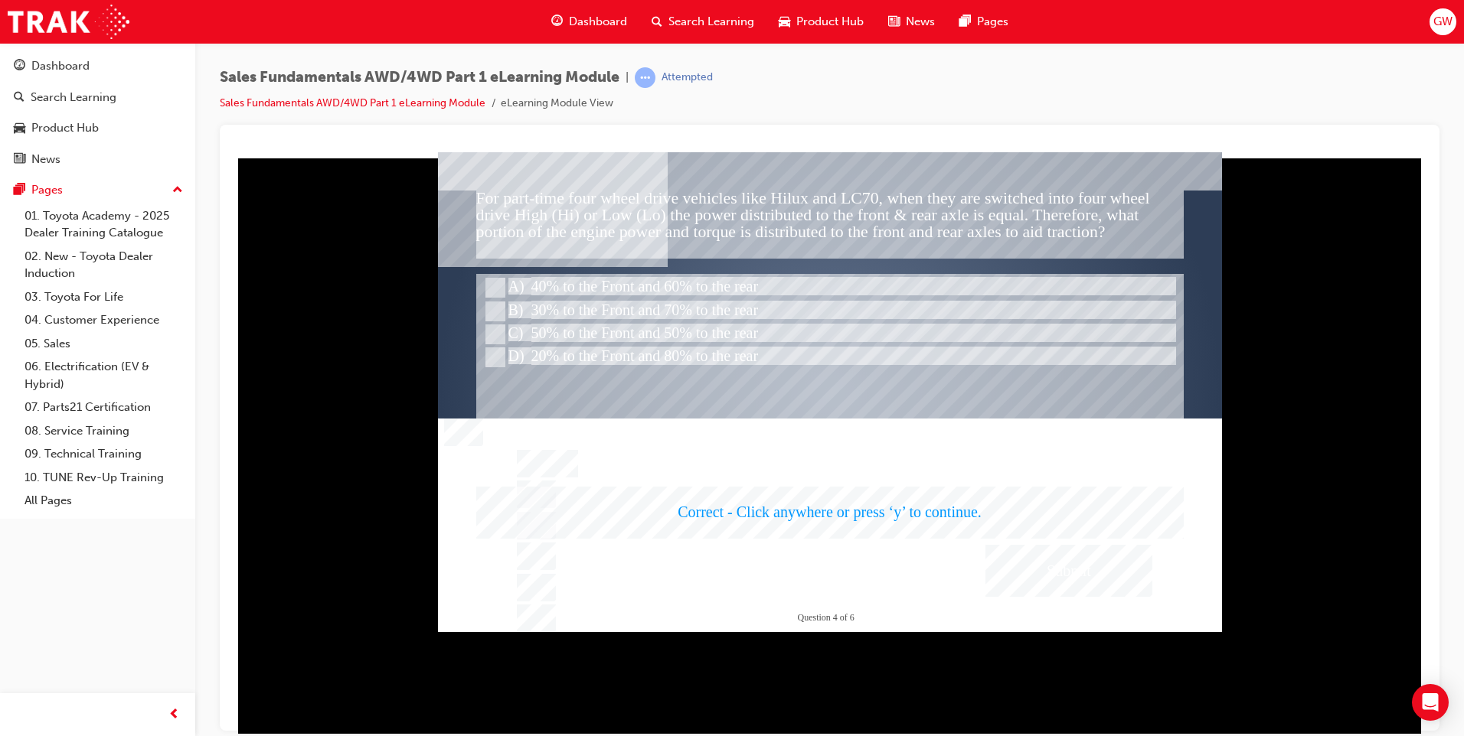
click at [1082, 571] on div at bounding box center [830, 392] width 784 height 480
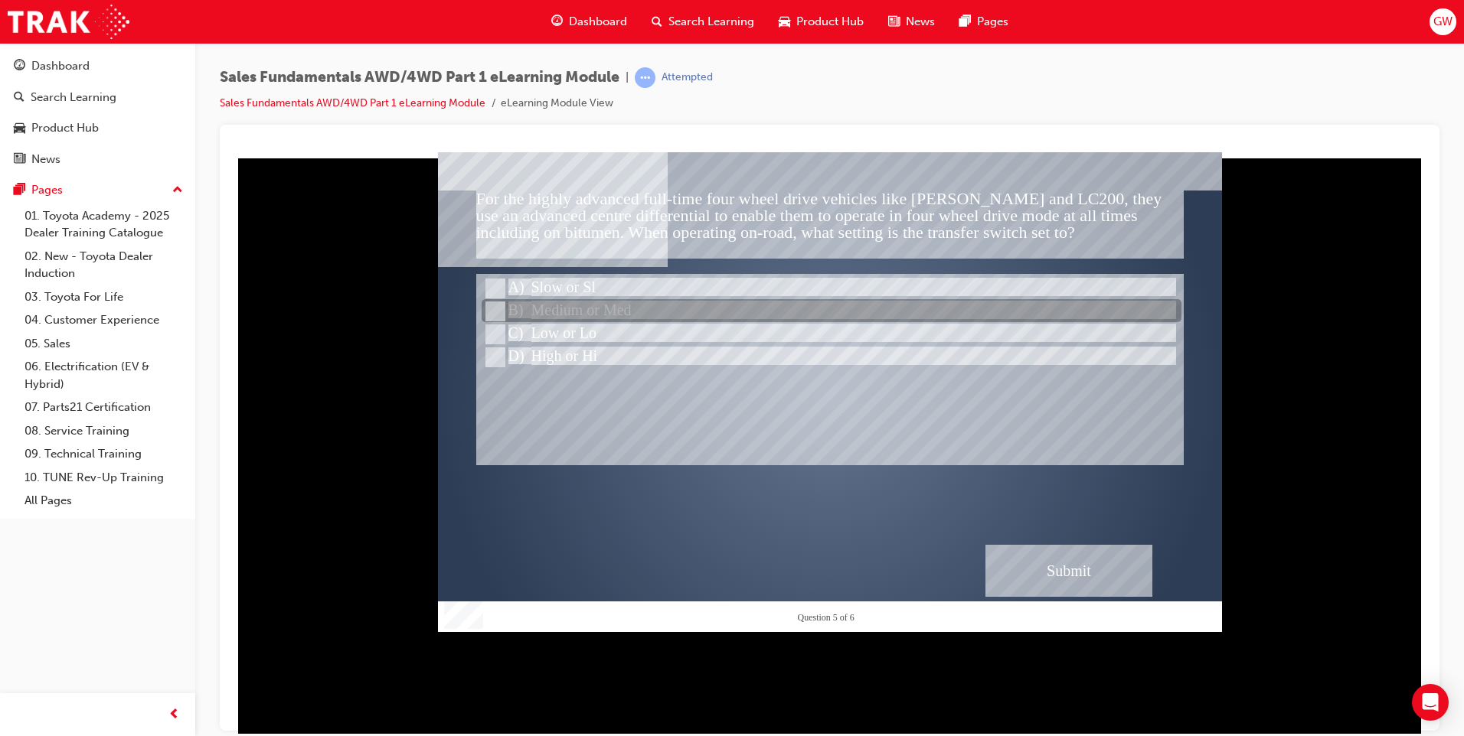
click at [496, 308] on input "Medium or Med" at bounding box center [493, 311] width 17 height 17
radio input "true"
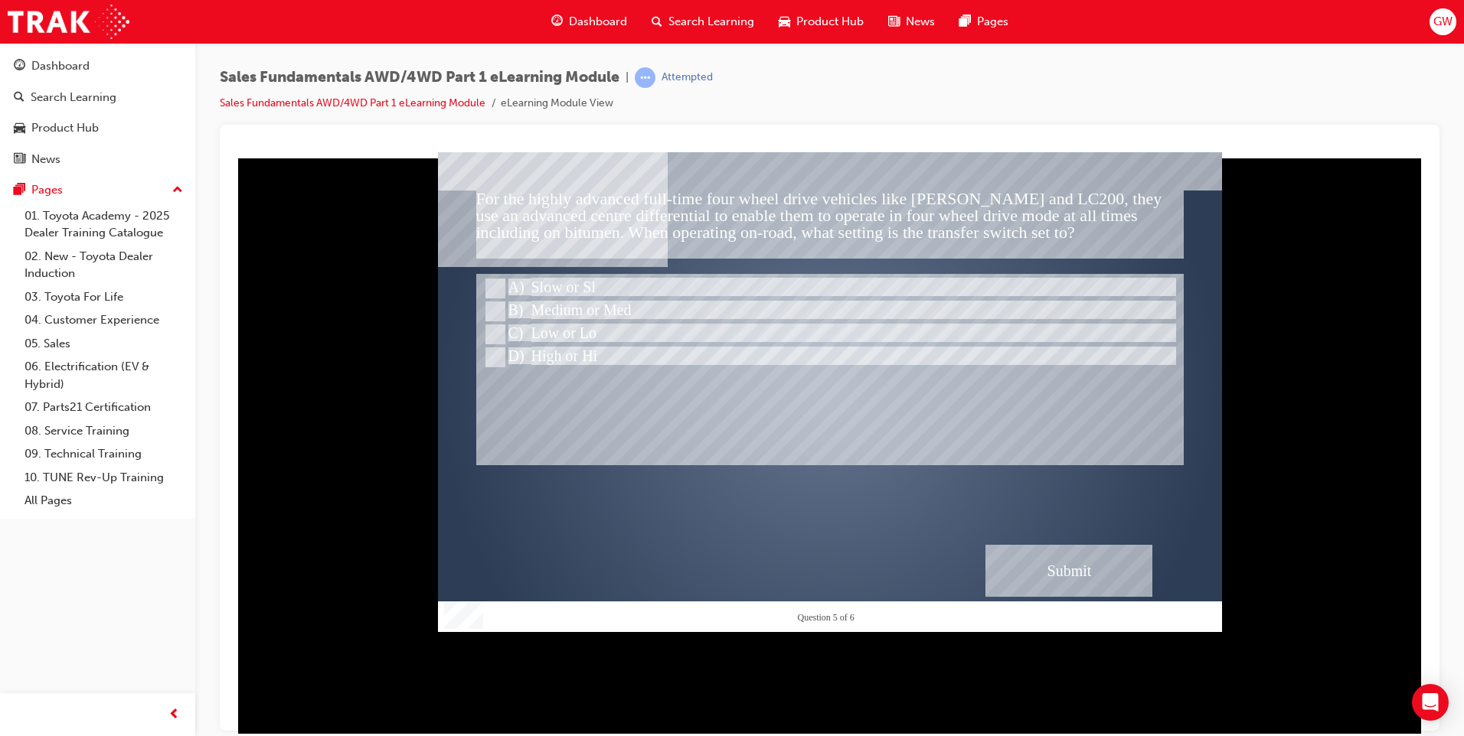
click at [1063, 563] on div "Submit" at bounding box center [1068, 570] width 167 height 52
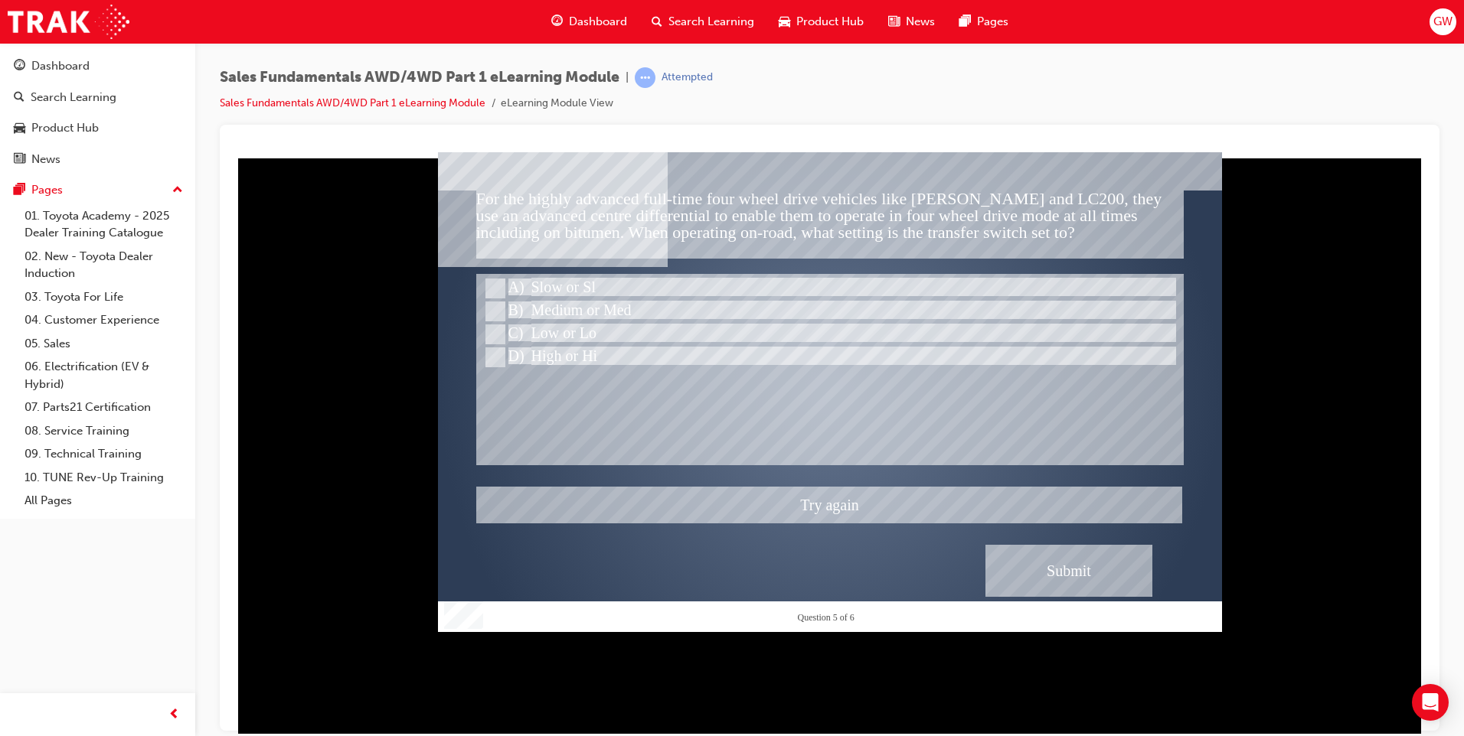
click at [582, 338] on div at bounding box center [830, 392] width 784 height 480
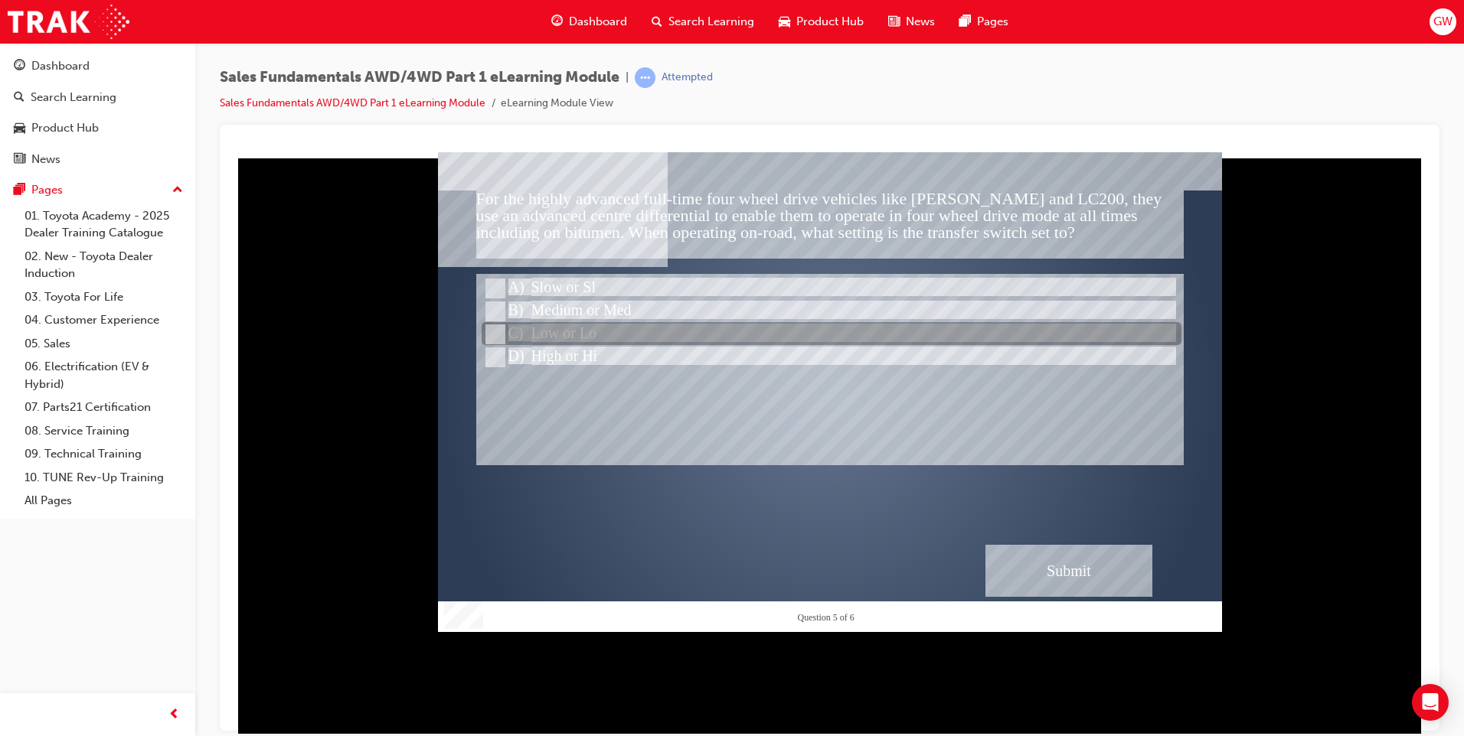
click at [488, 334] on input "Low or Lo" at bounding box center [493, 334] width 17 height 17
radio input "true"
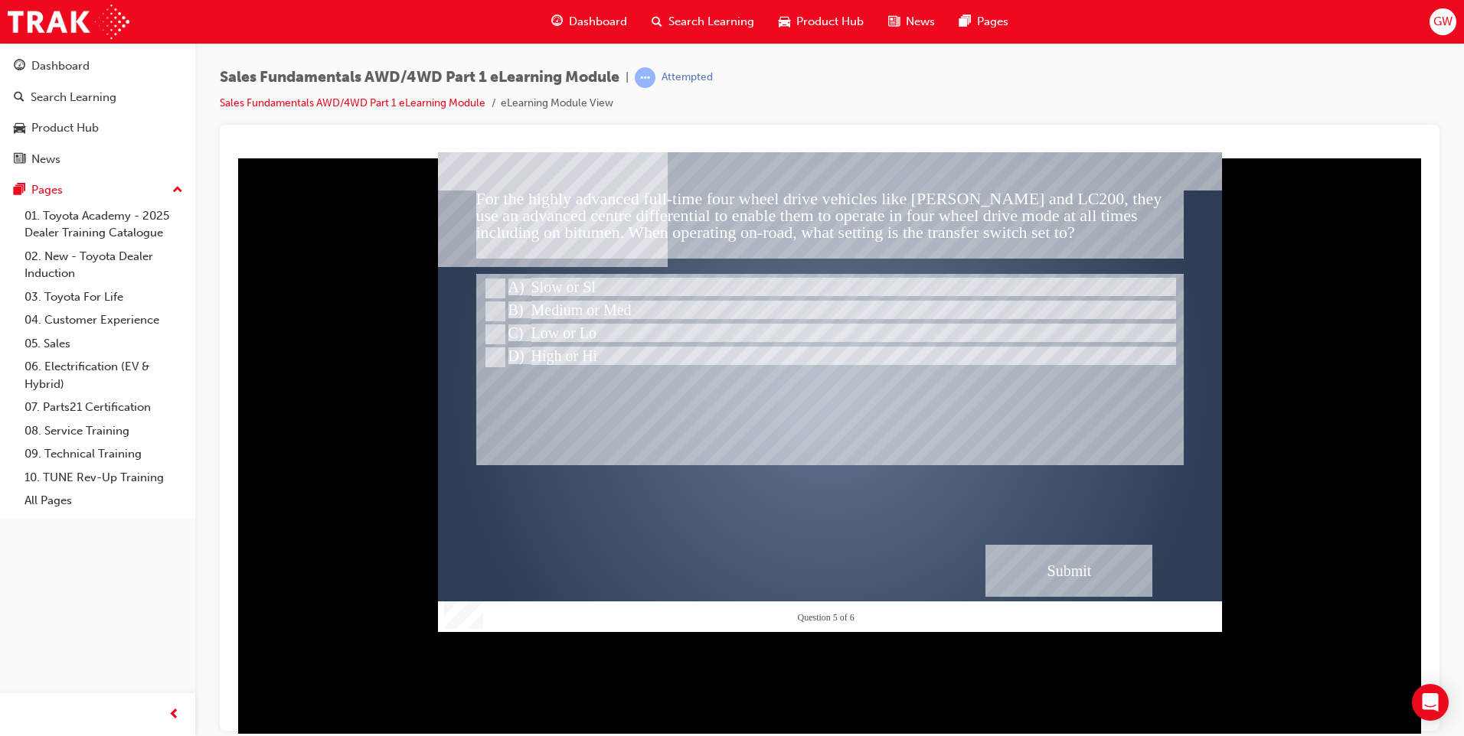
click at [1089, 576] on div "Submit" at bounding box center [1068, 570] width 167 height 52
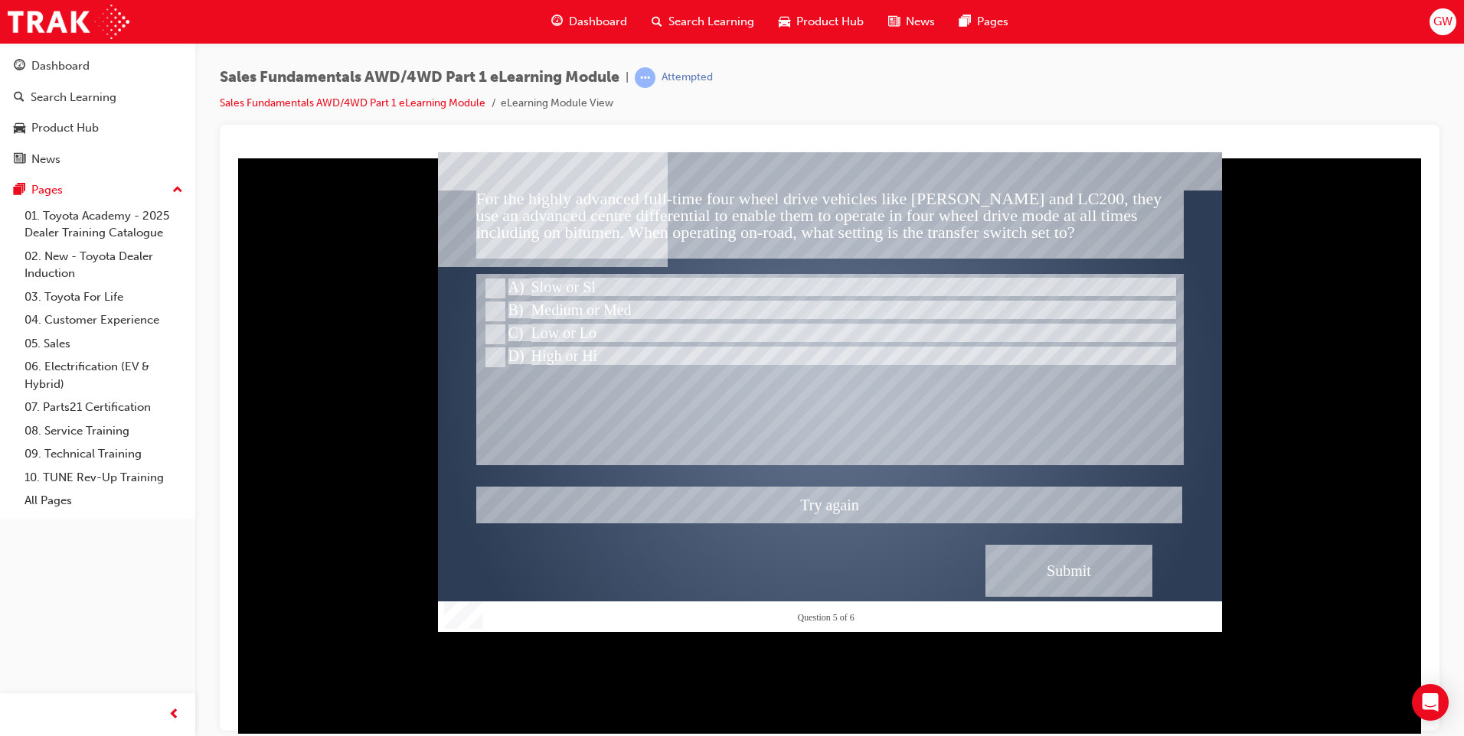
click at [593, 357] on div at bounding box center [830, 392] width 784 height 480
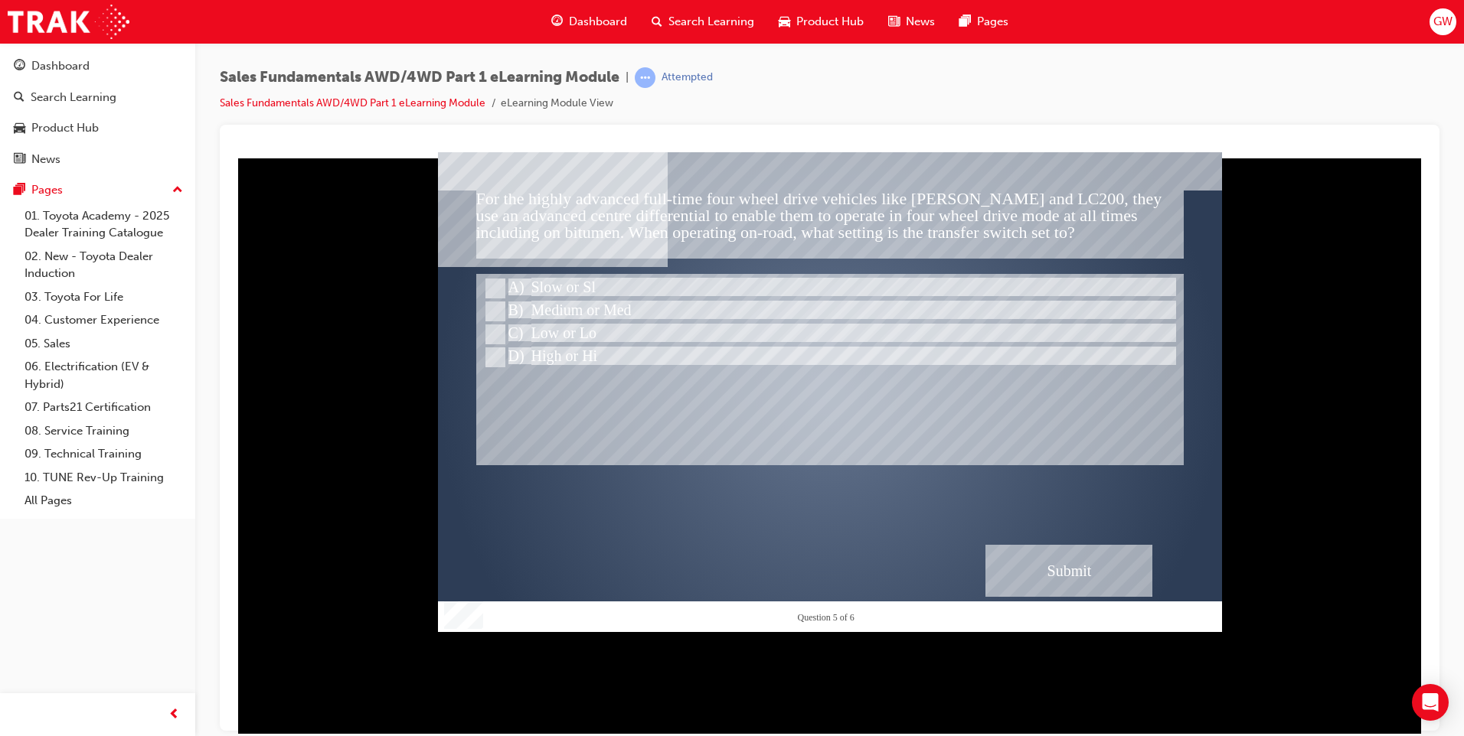
click at [1027, 564] on div "Submit" at bounding box center [1068, 570] width 167 height 52
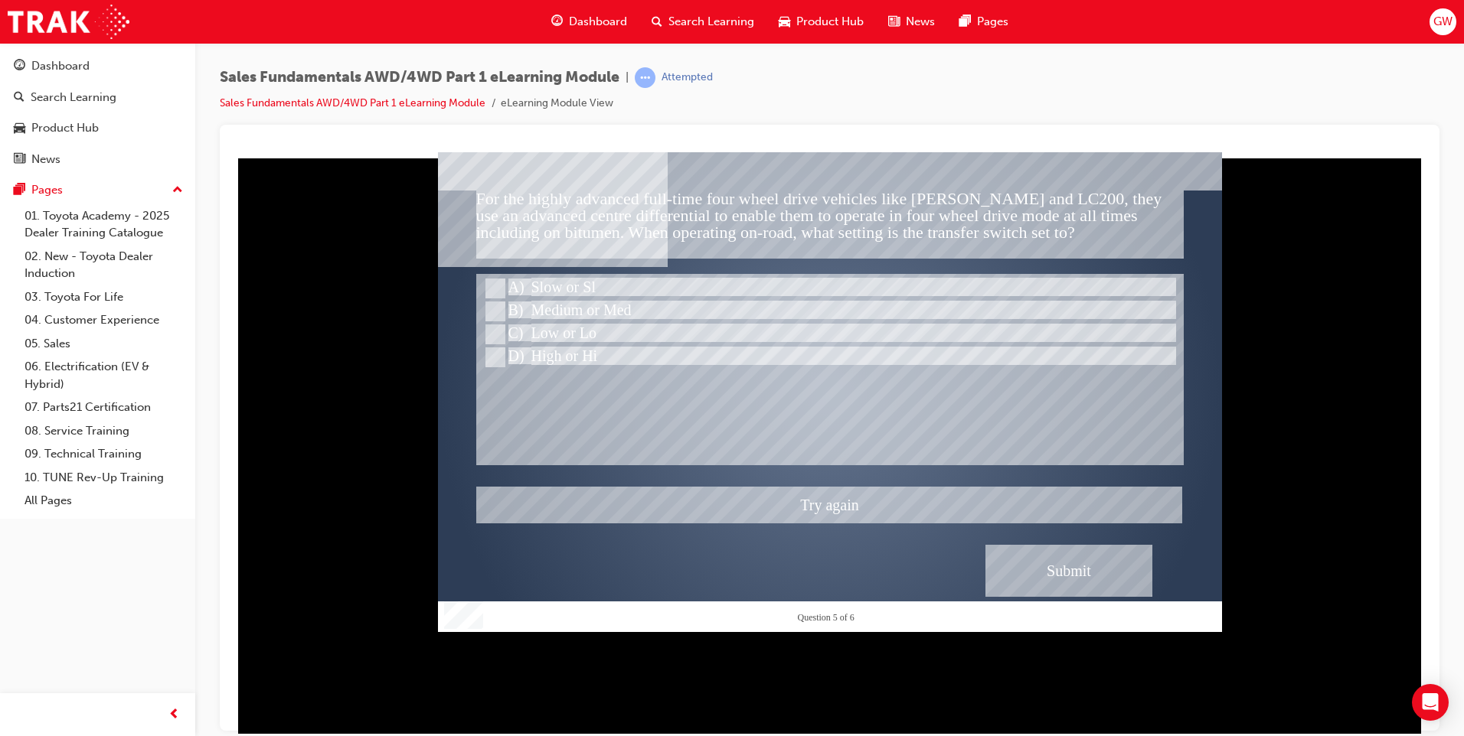
click at [497, 287] on div at bounding box center [830, 392] width 784 height 480
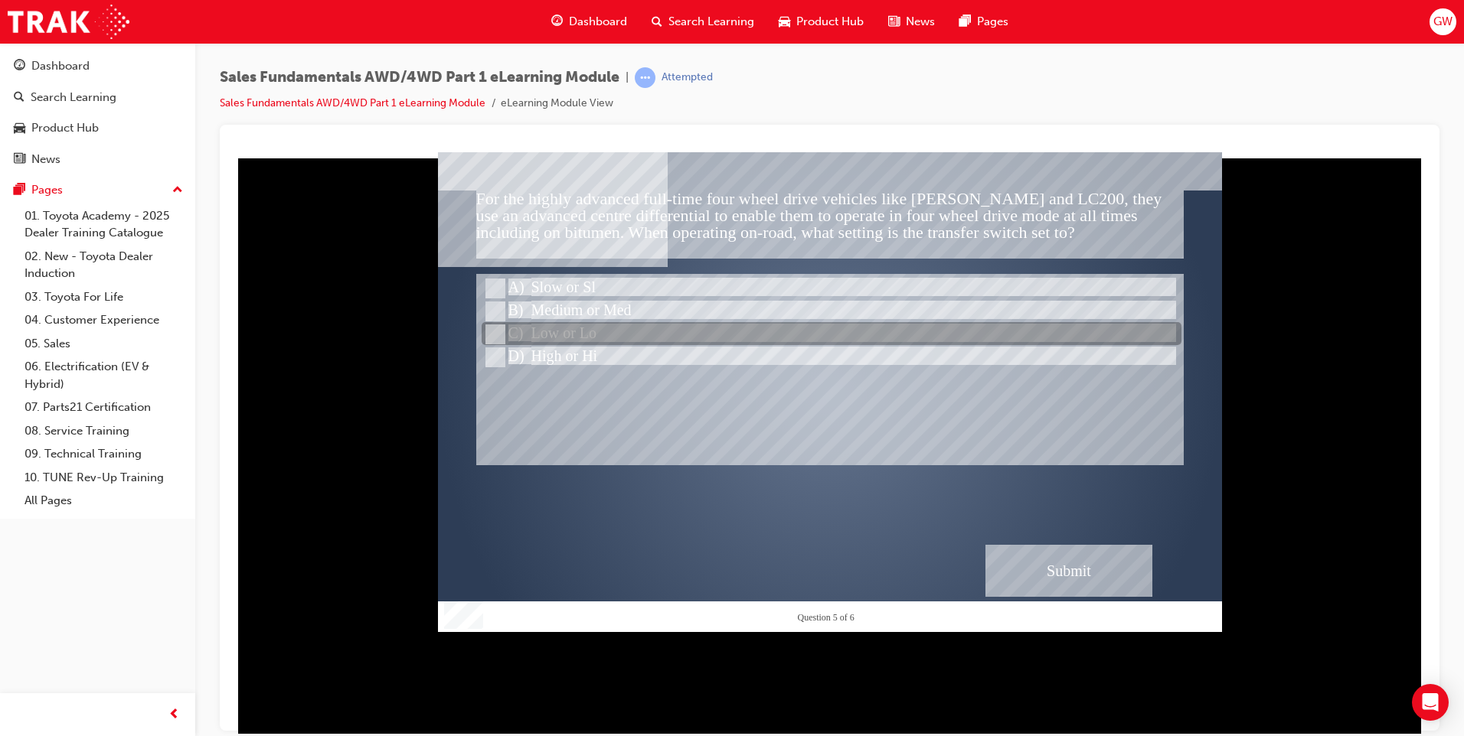
click at [497, 330] on input "Low or Lo" at bounding box center [493, 334] width 17 height 17
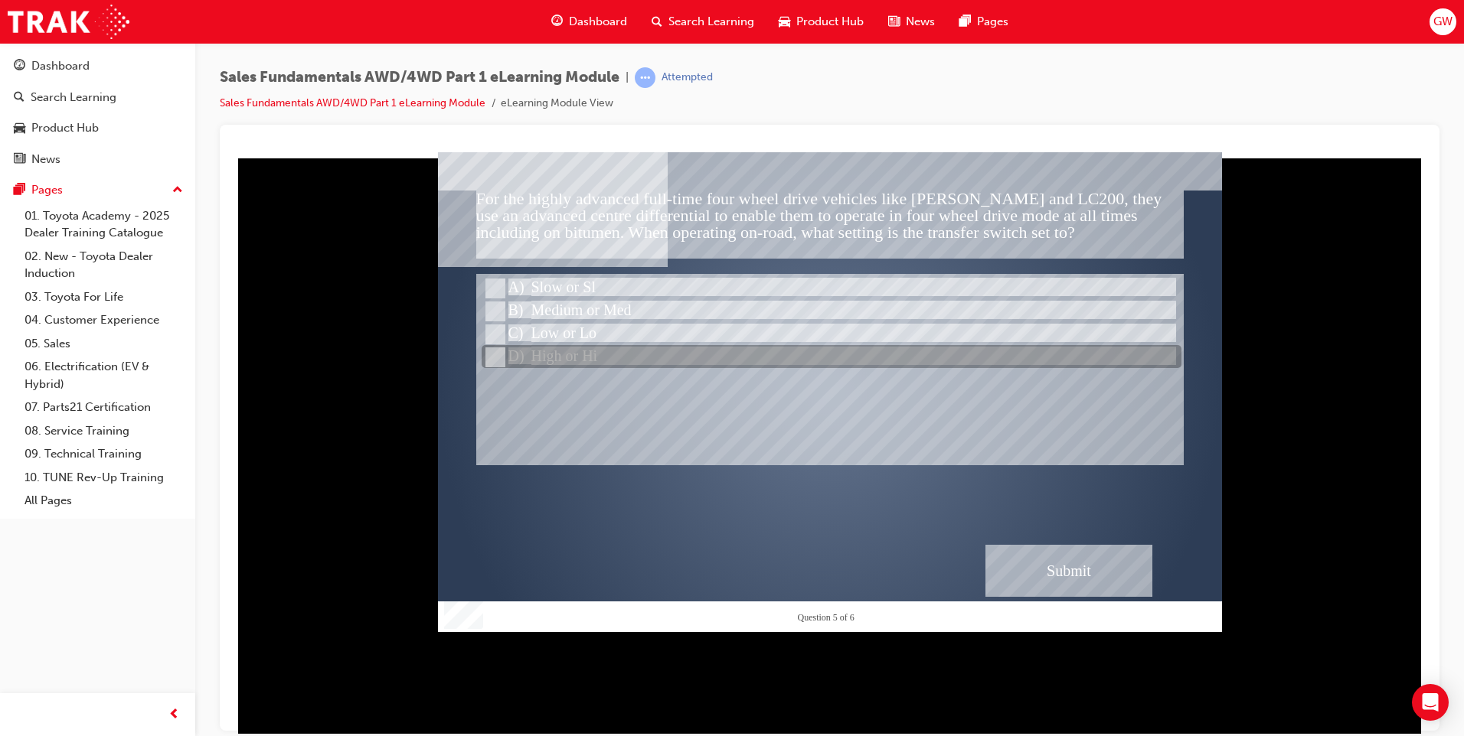
click at [495, 352] on input "High or Hi" at bounding box center [493, 357] width 17 height 17
radio input "true"
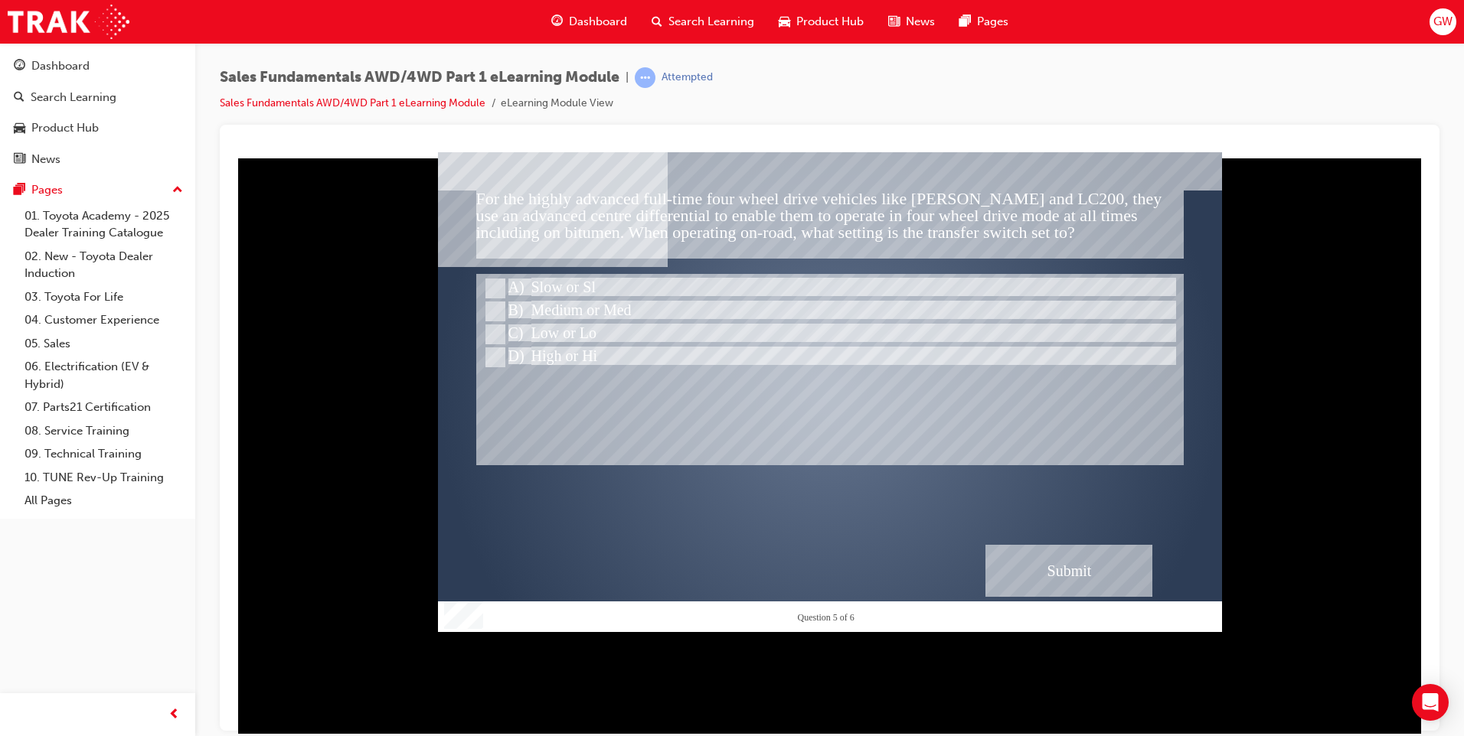
click at [1065, 564] on div "Submit" at bounding box center [1068, 570] width 167 height 52
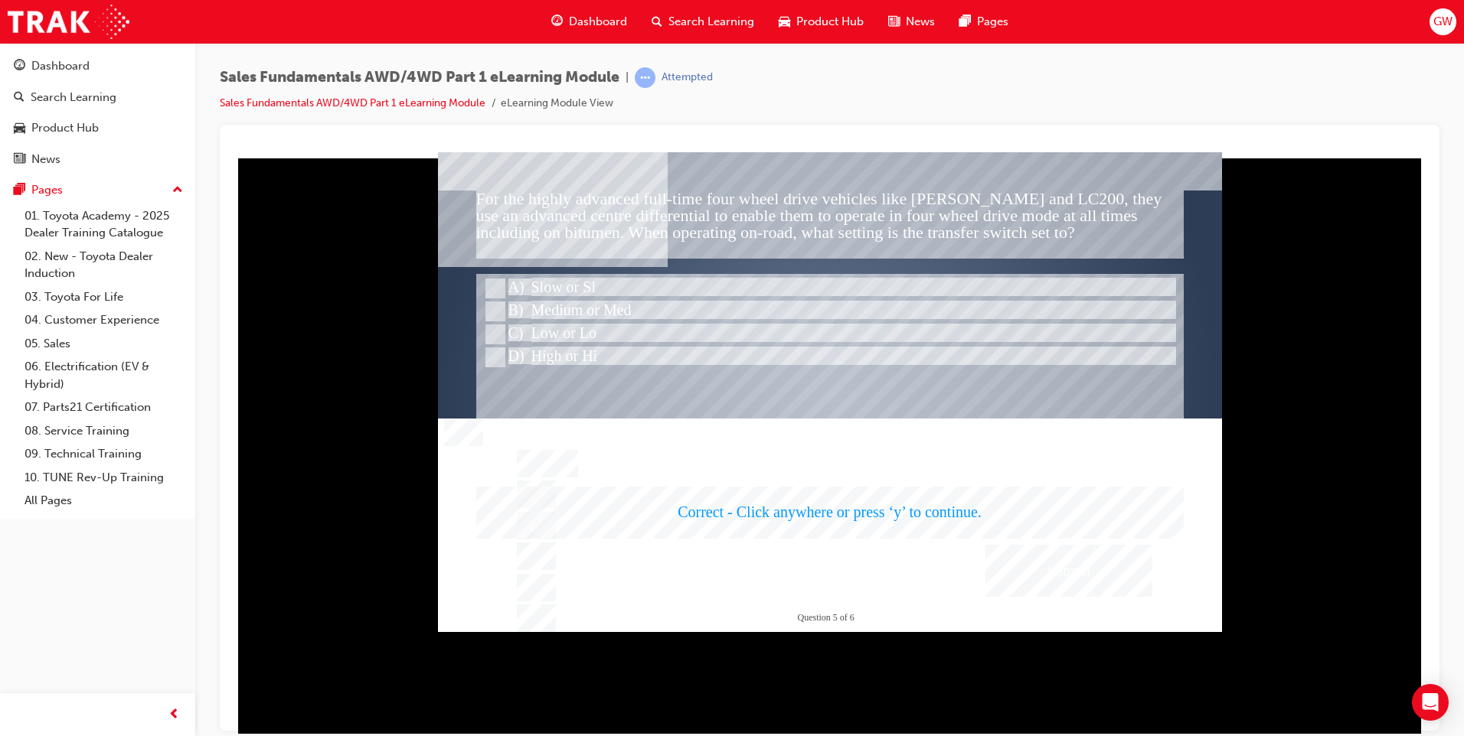
click at [1061, 564] on div at bounding box center [830, 392] width 784 height 480
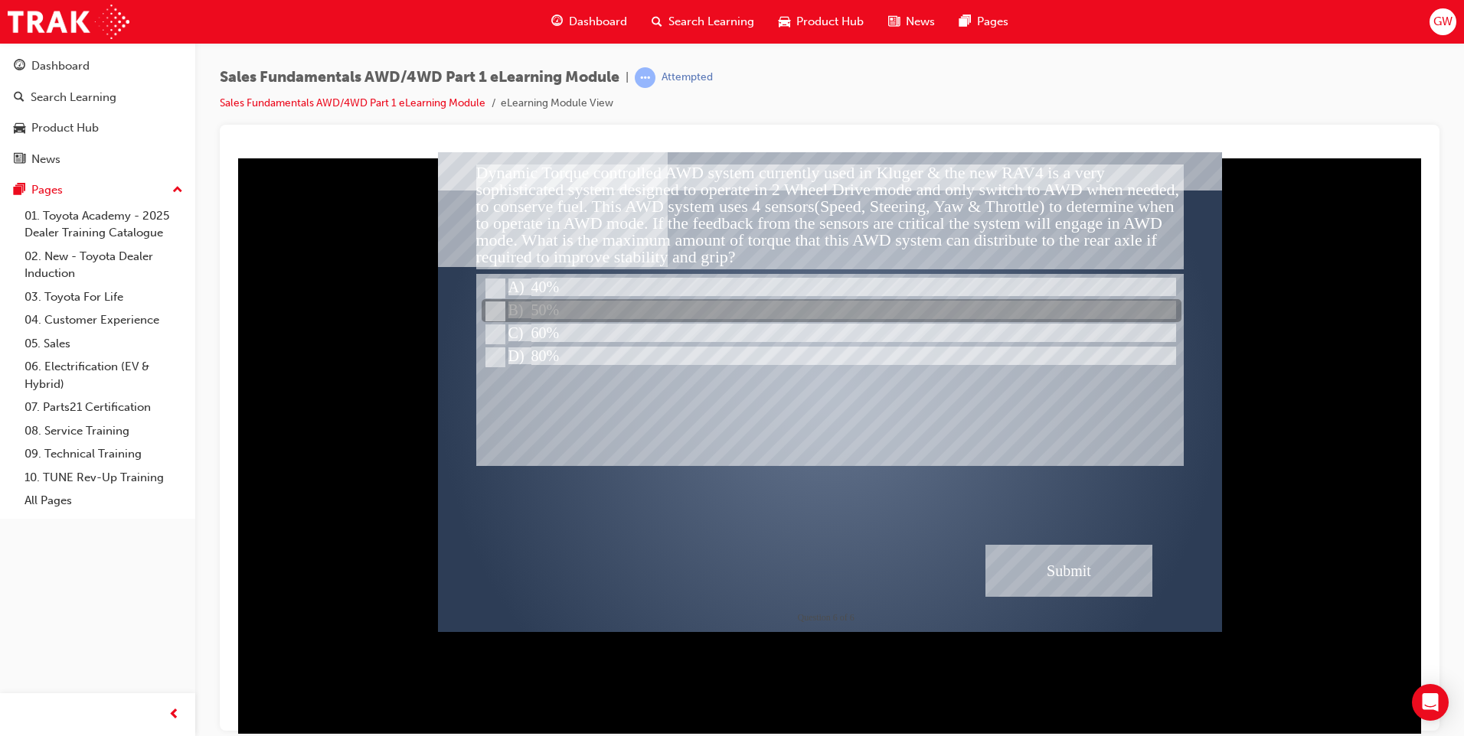
click at [495, 311] on input "50%" at bounding box center [493, 311] width 17 height 17
radio input "true"
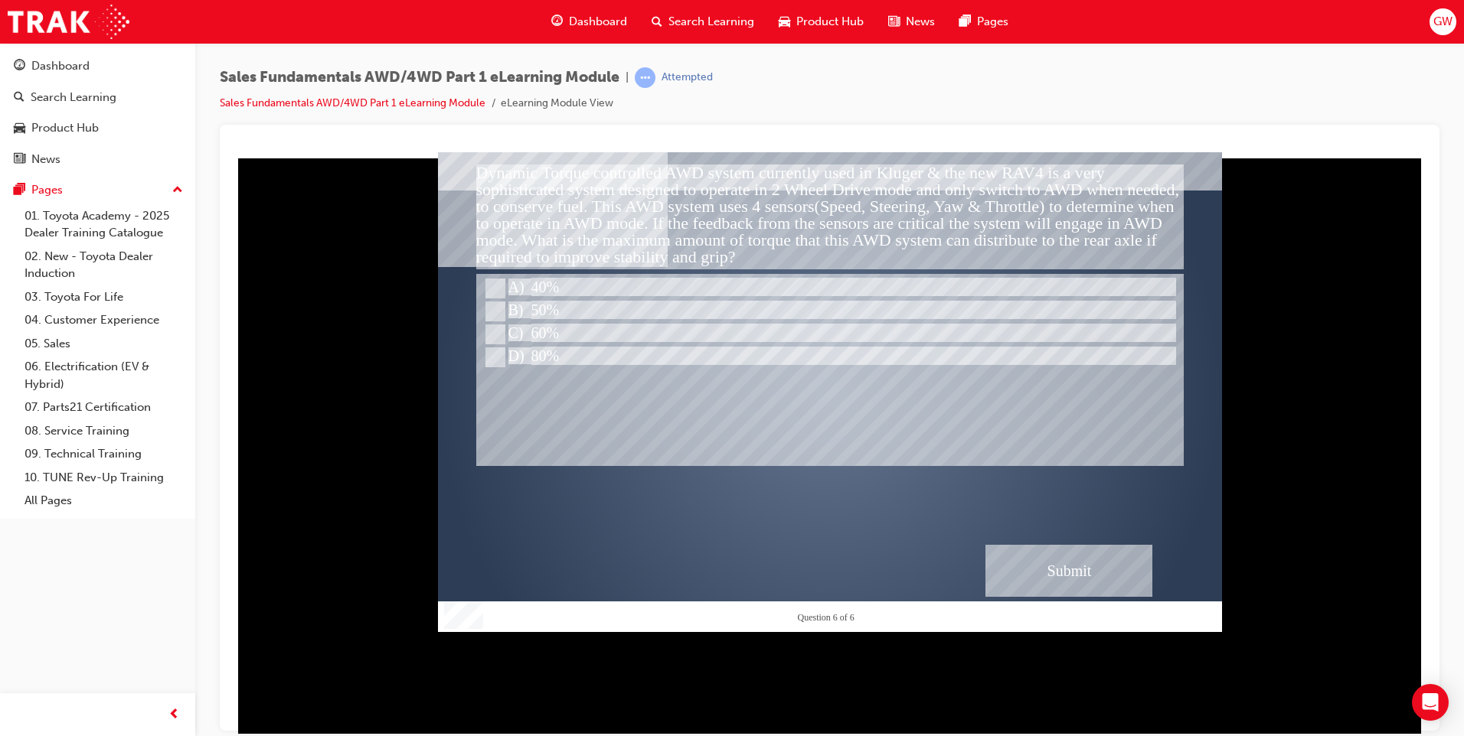
click at [1033, 561] on div "Submit" at bounding box center [1068, 570] width 167 height 52
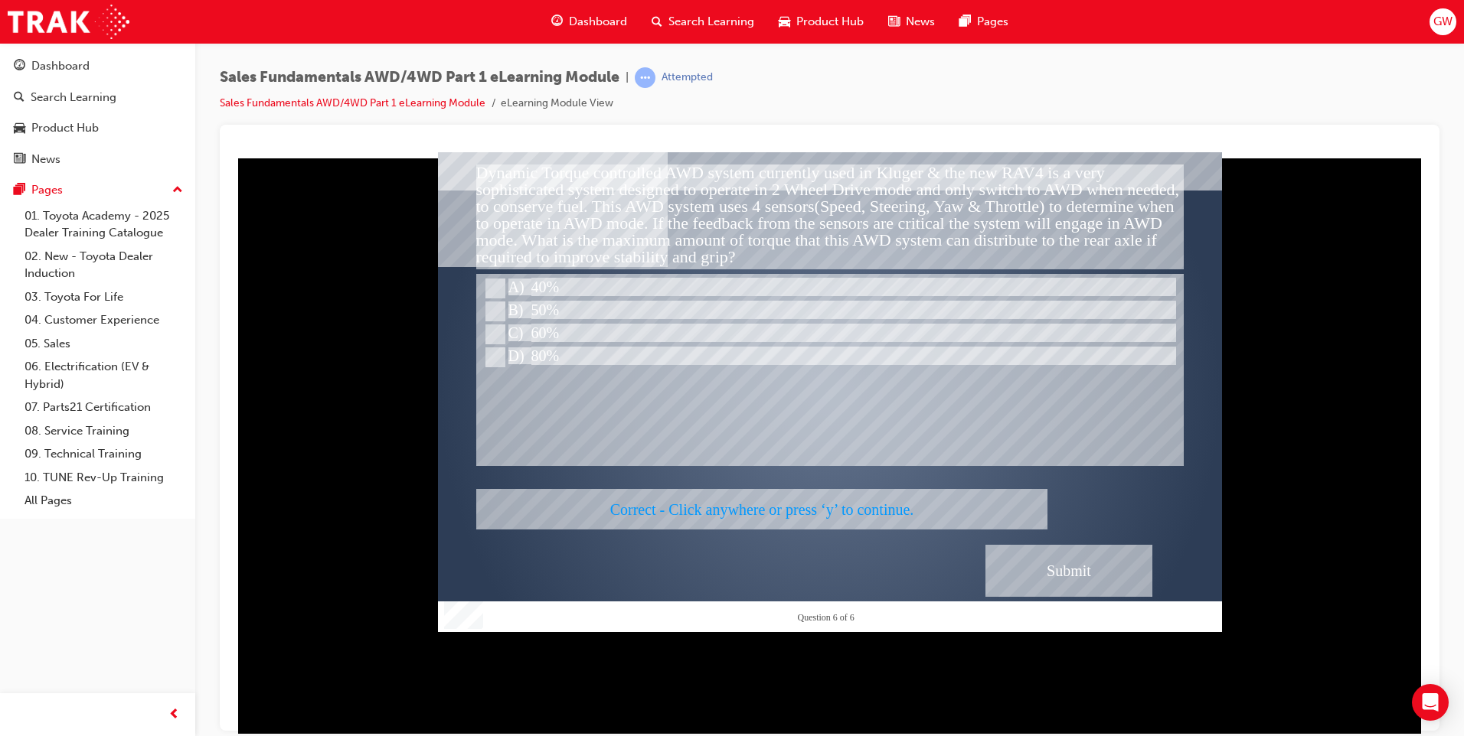
click at [1075, 566] on div at bounding box center [830, 392] width 784 height 480
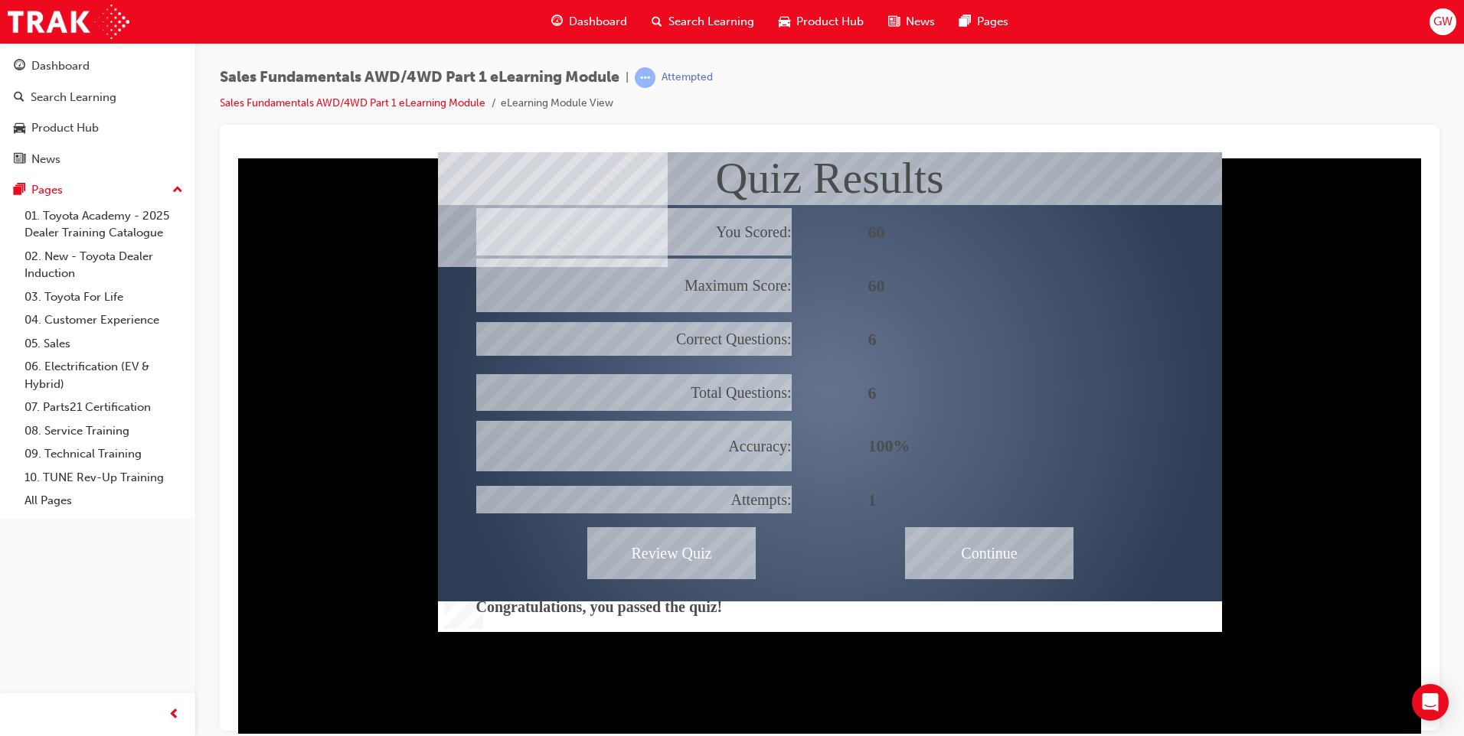
click at [1007, 557] on div "Continue" at bounding box center [989, 553] width 168 height 52
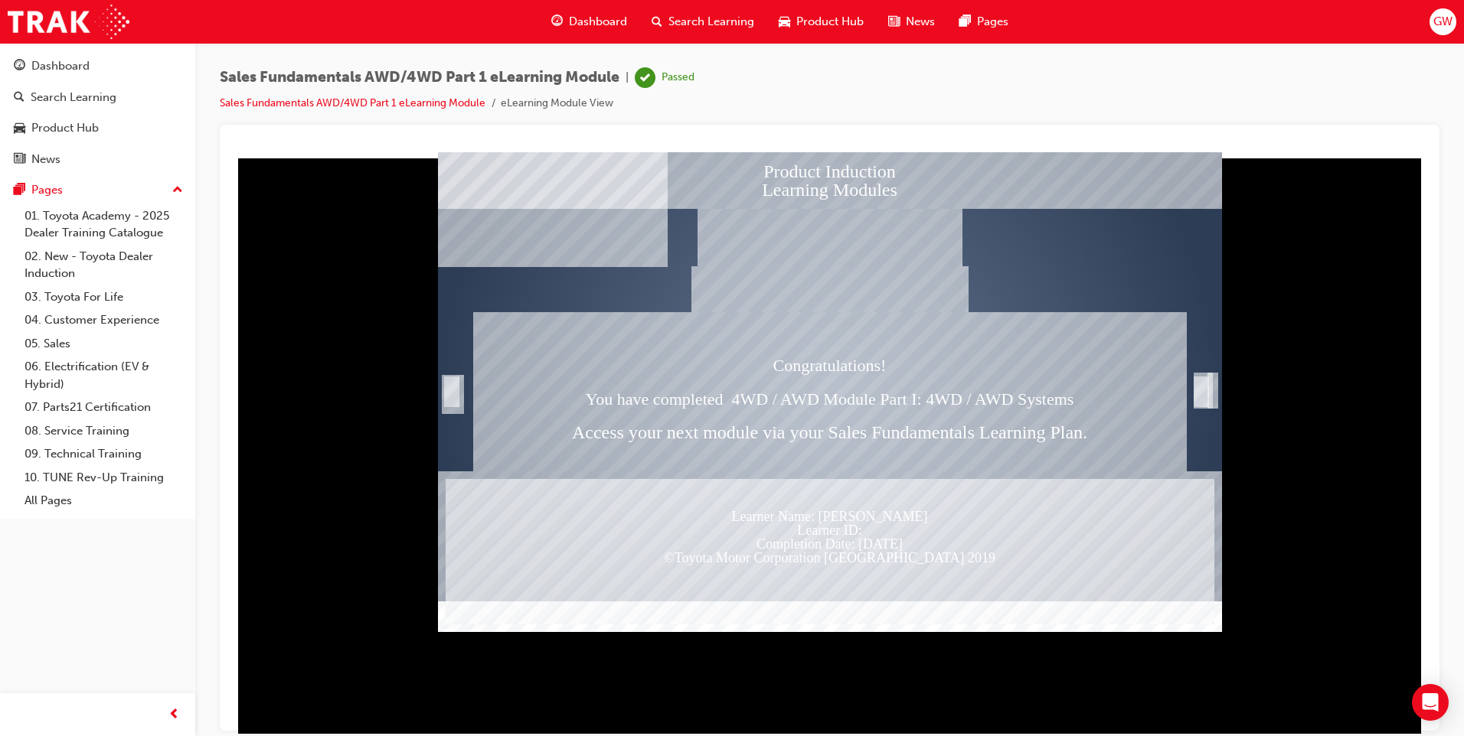
click at [1205, 390] on div "Trigger this button to exit" at bounding box center [1200, 391] width 15 height 31
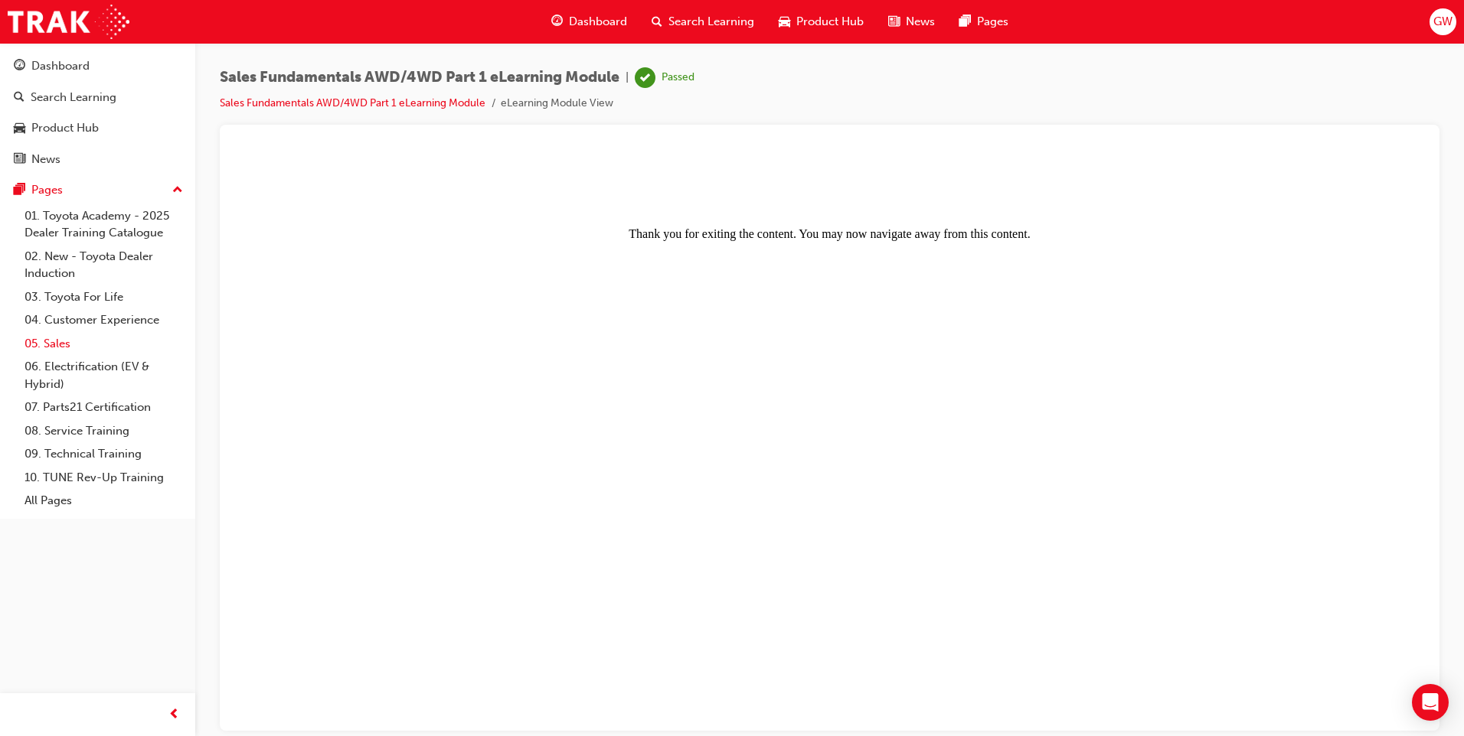
click at [63, 341] on link "05. Sales" at bounding box center [103, 344] width 171 height 24
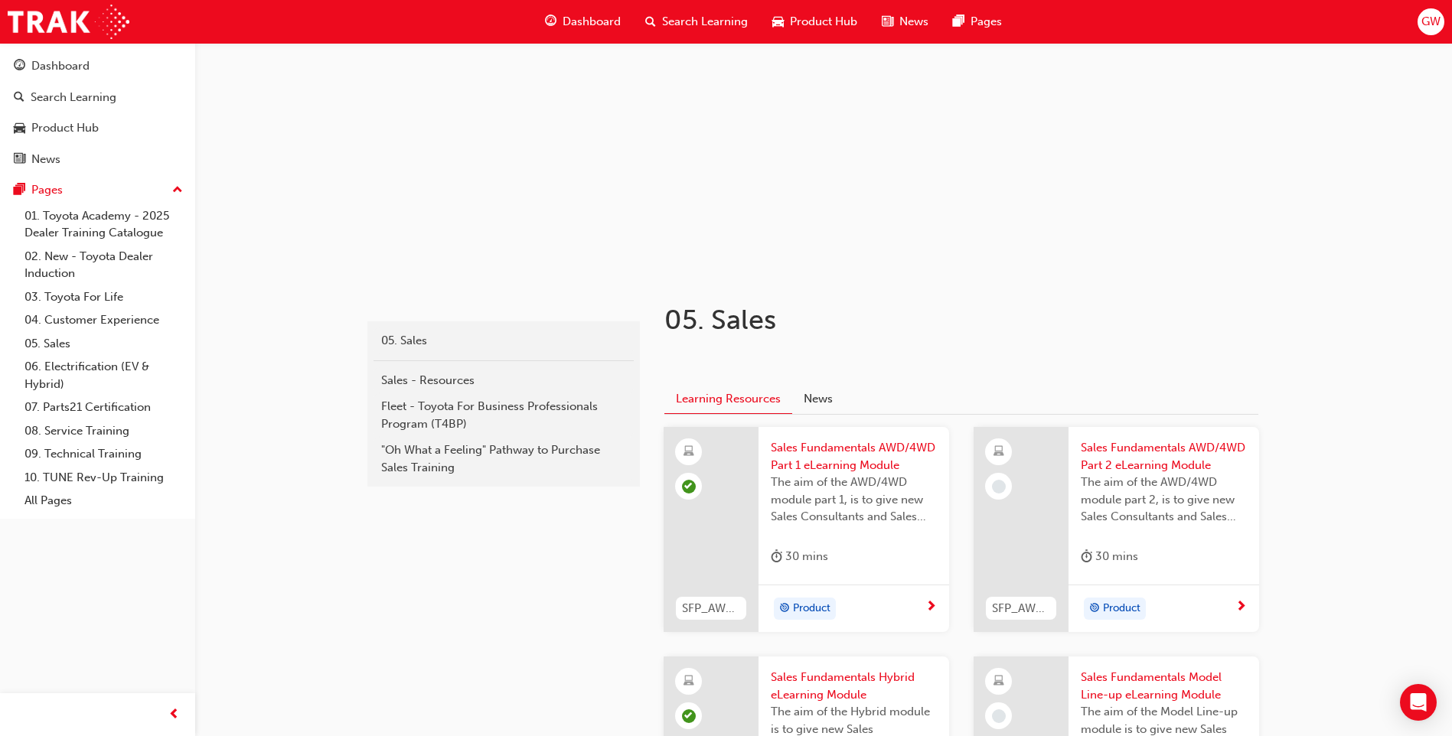
scroll to position [153, 0]
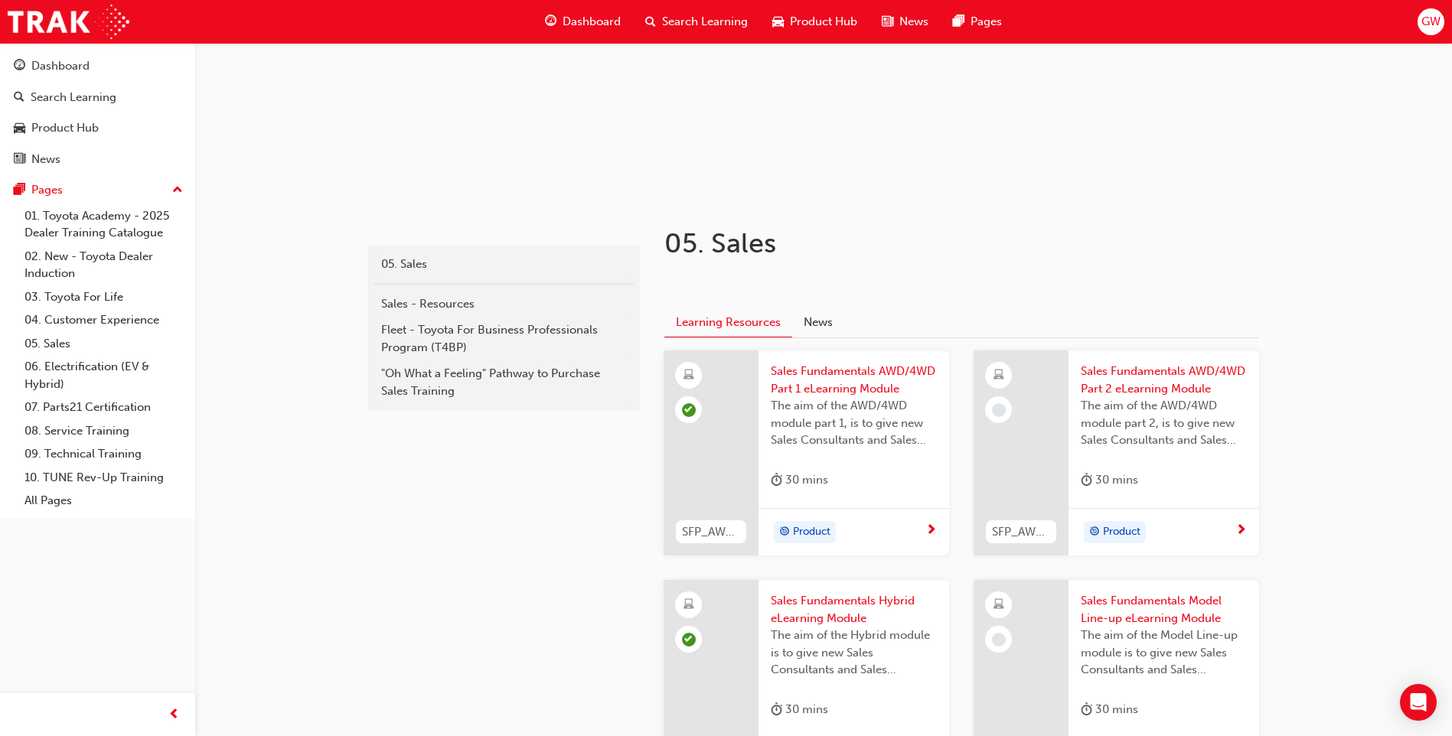
click at [1209, 529] on div "Product" at bounding box center [1158, 532] width 155 height 23
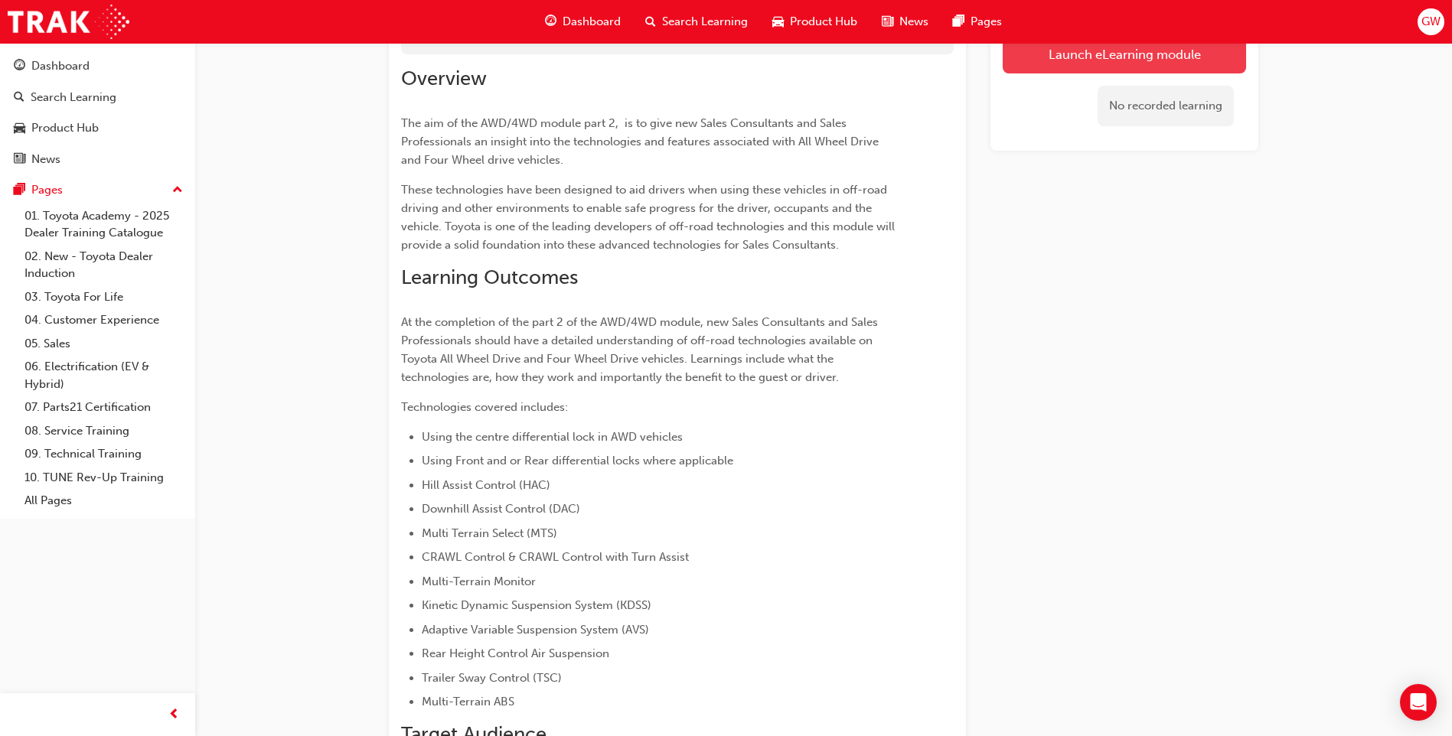
click at [1167, 52] on link "Launch eLearning module" at bounding box center [1124, 54] width 243 height 38
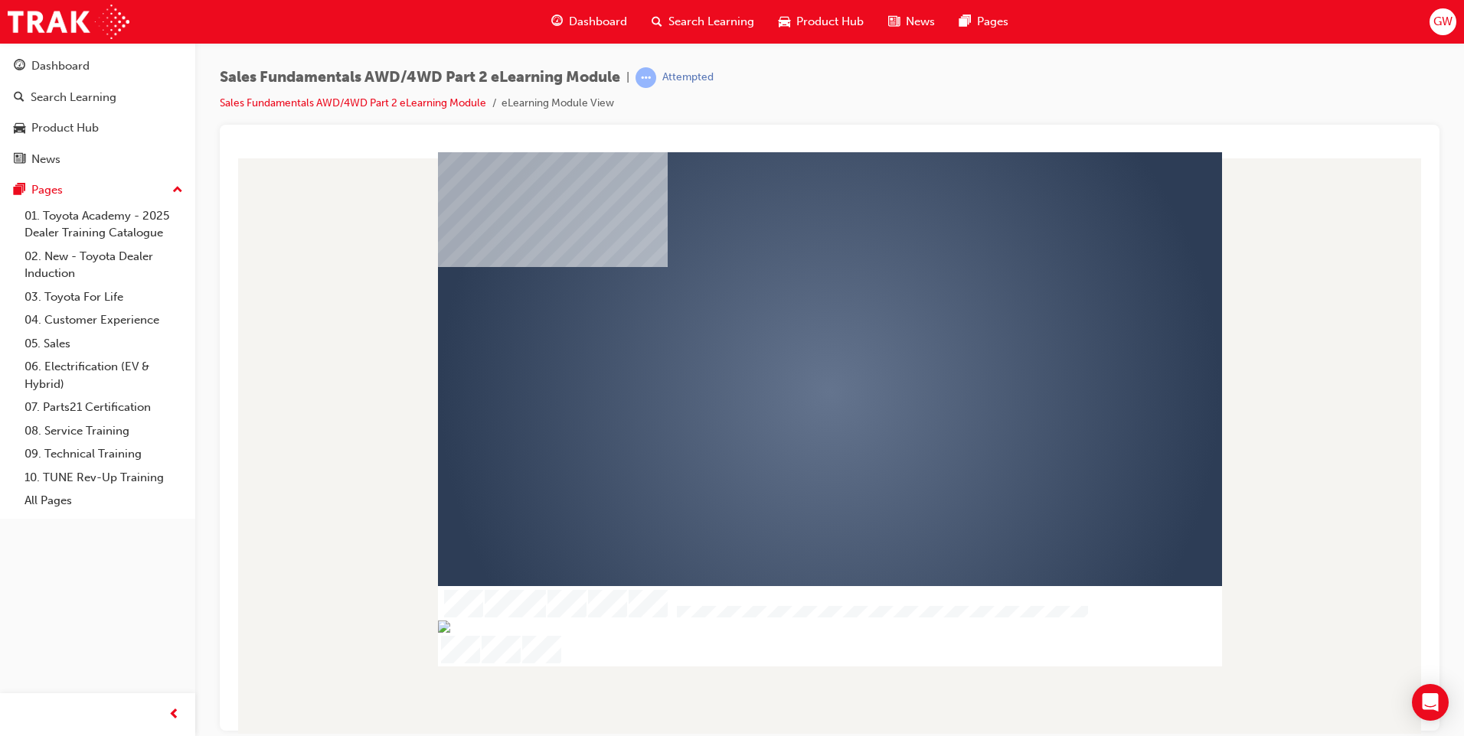
click at [785, 348] on div "play" at bounding box center [785, 348] width 0 height 0
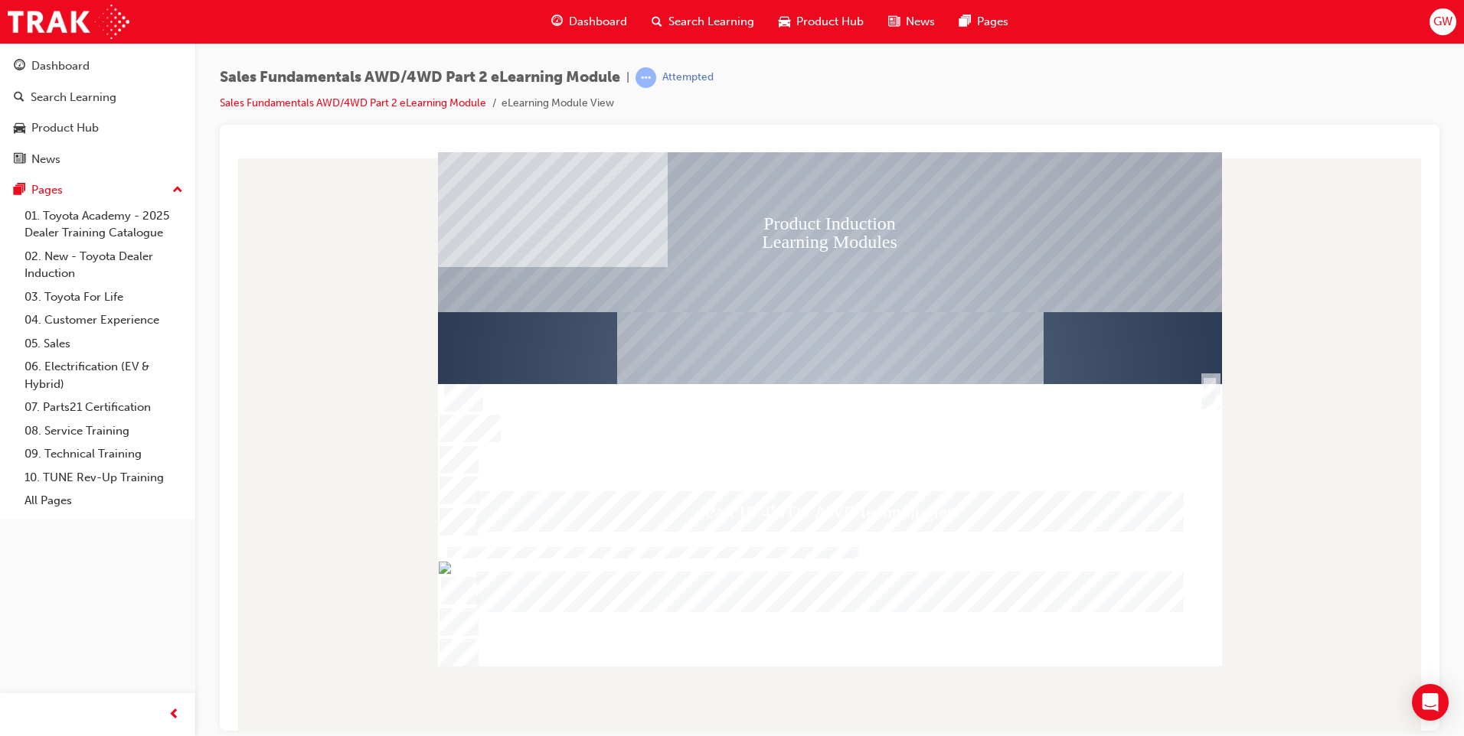
click at [1211, 392] on div "SmartShape" at bounding box center [1209, 407] width 15 height 31
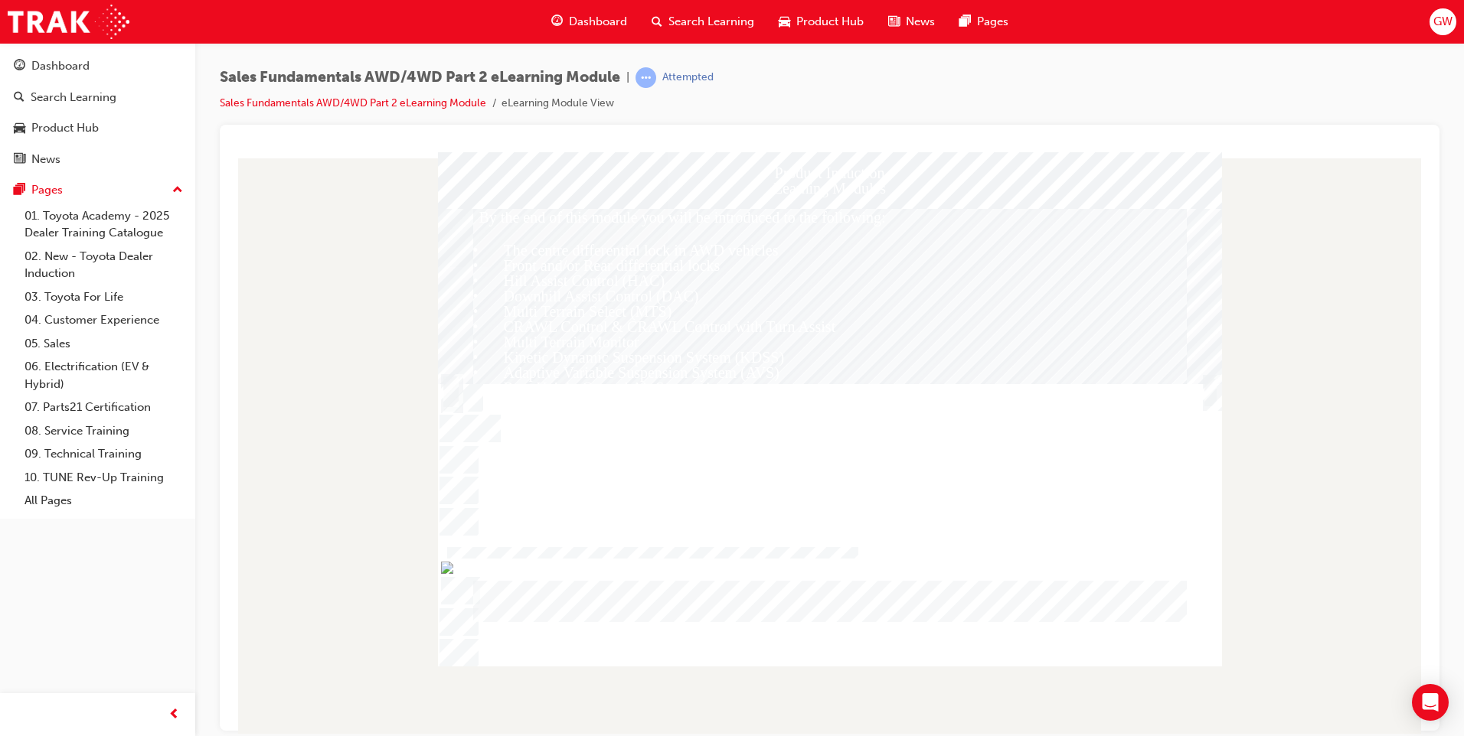
click at [1211, 393] on div "Trigger this button to continue" at bounding box center [1210, 409] width 15 height 33
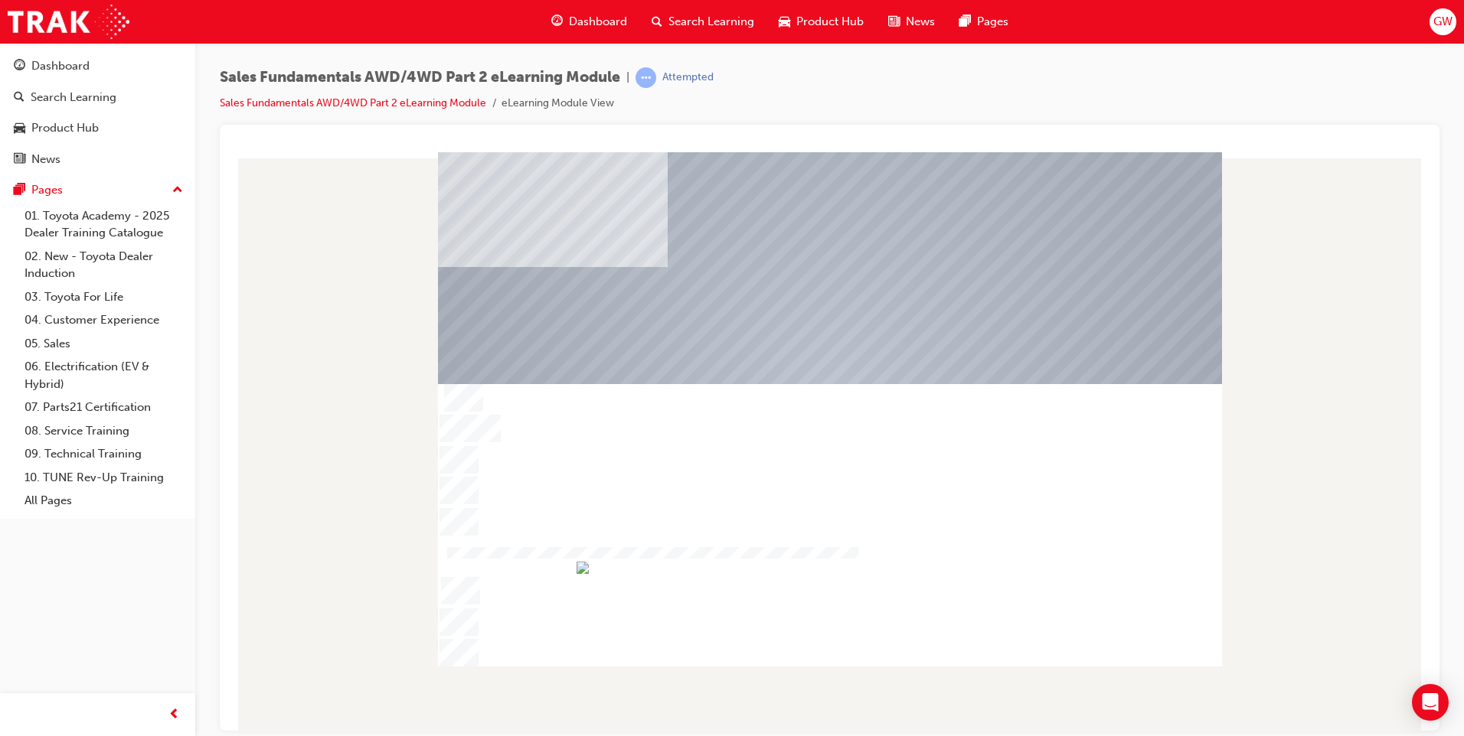
click at [821, 394] on div at bounding box center [830, 392] width 784 height 460
click at [734, 351] on div at bounding box center [830, 392] width 784 height 460
click at [858, 393] on div at bounding box center [830, 392] width 784 height 460
click at [851, 426] on div at bounding box center [830, 392] width 784 height 460
click at [851, 332] on div at bounding box center [830, 392] width 784 height 460
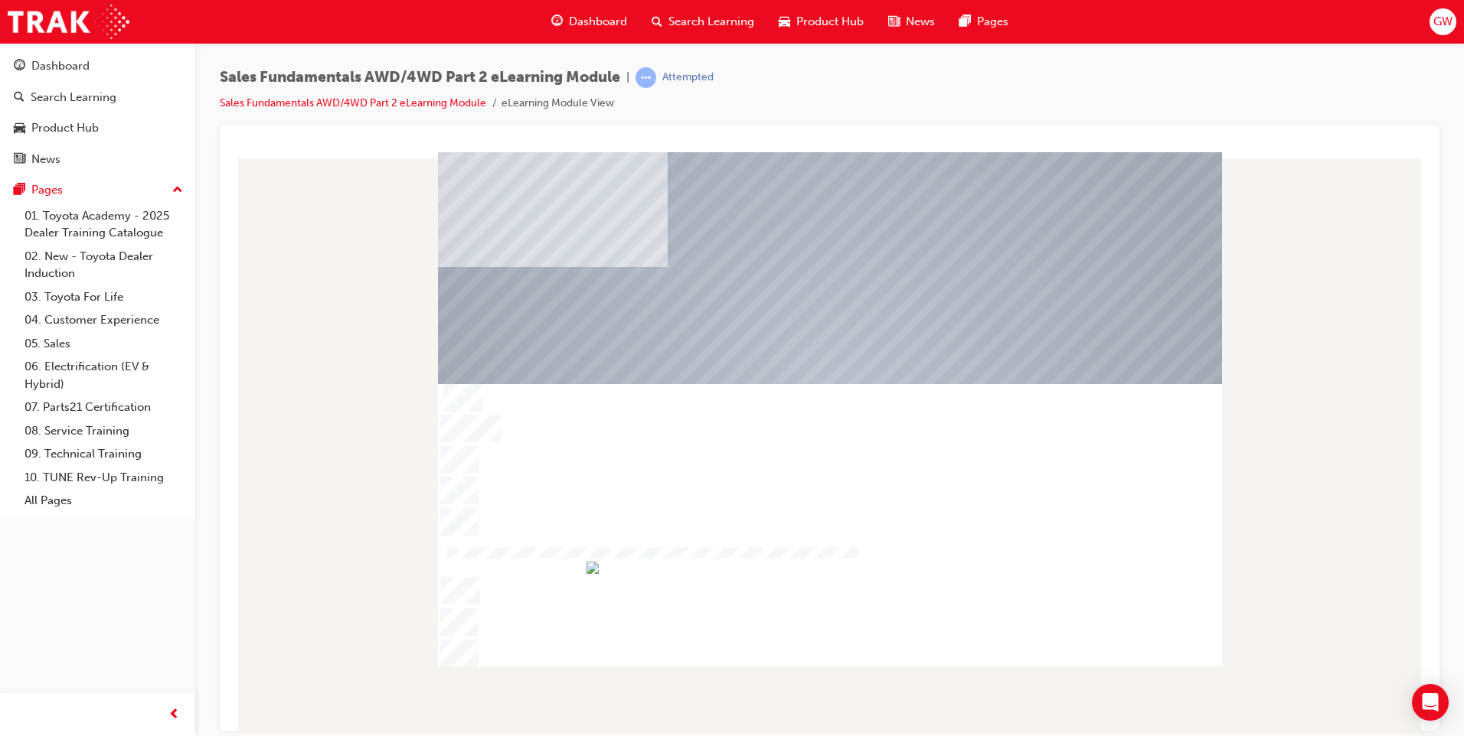
click at [854, 281] on div at bounding box center [830, 392] width 784 height 460
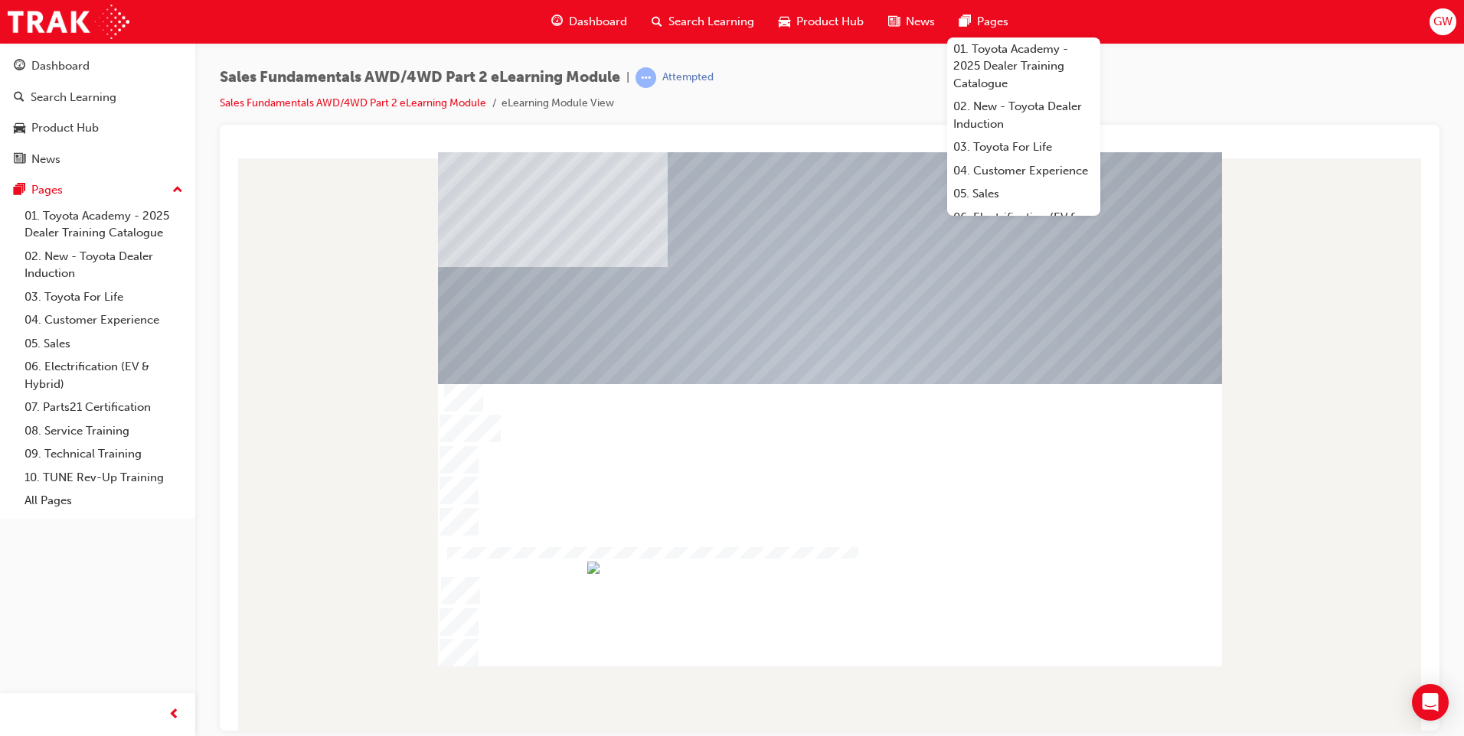
click at [1443, 724] on div "Sales Fundamentals AWD/4WD Part 2 eLearning Module | Attempted Sales Fundamenta…" at bounding box center [732, 368] width 1464 height 736
click at [878, 102] on div "Sales Fundamentals AWD/4WD Part 2 eLearning Module | Attempted Sales Fundamenta…" at bounding box center [829, 95] width 1219 height 57
